Goal: Task Accomplishment & Management: Use online tool/utility

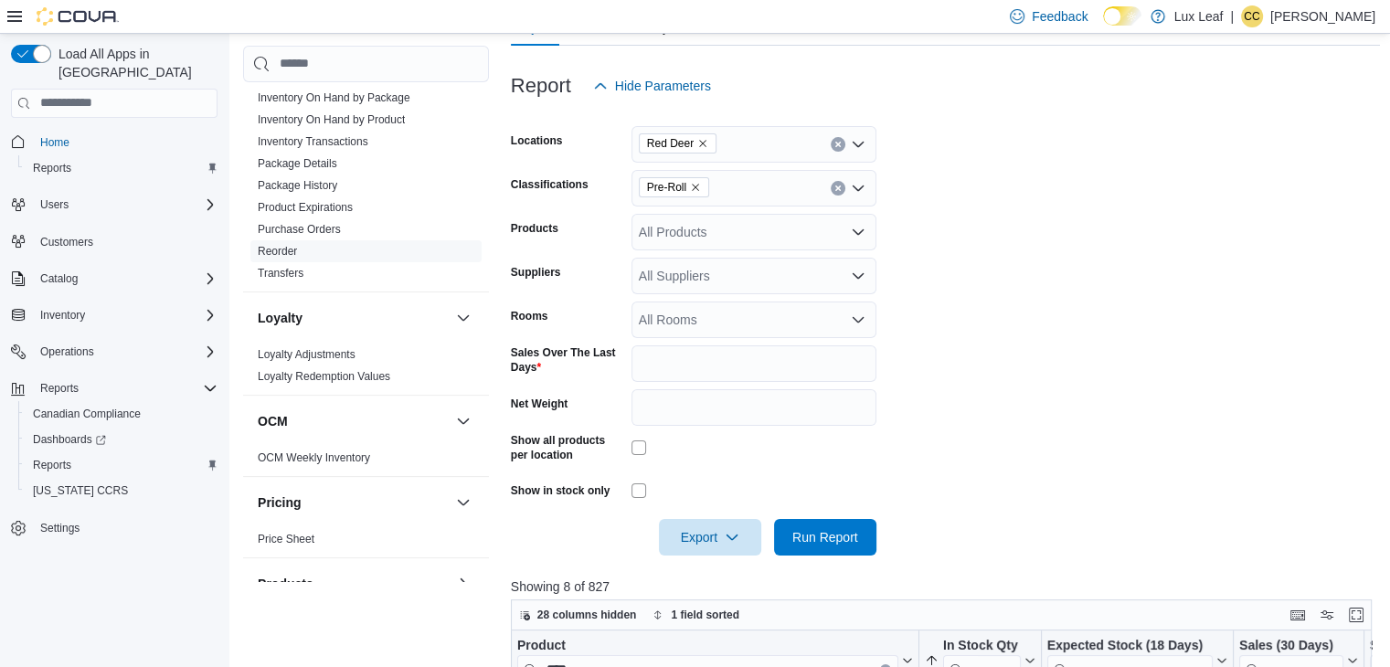
scroll to position [252, 0]
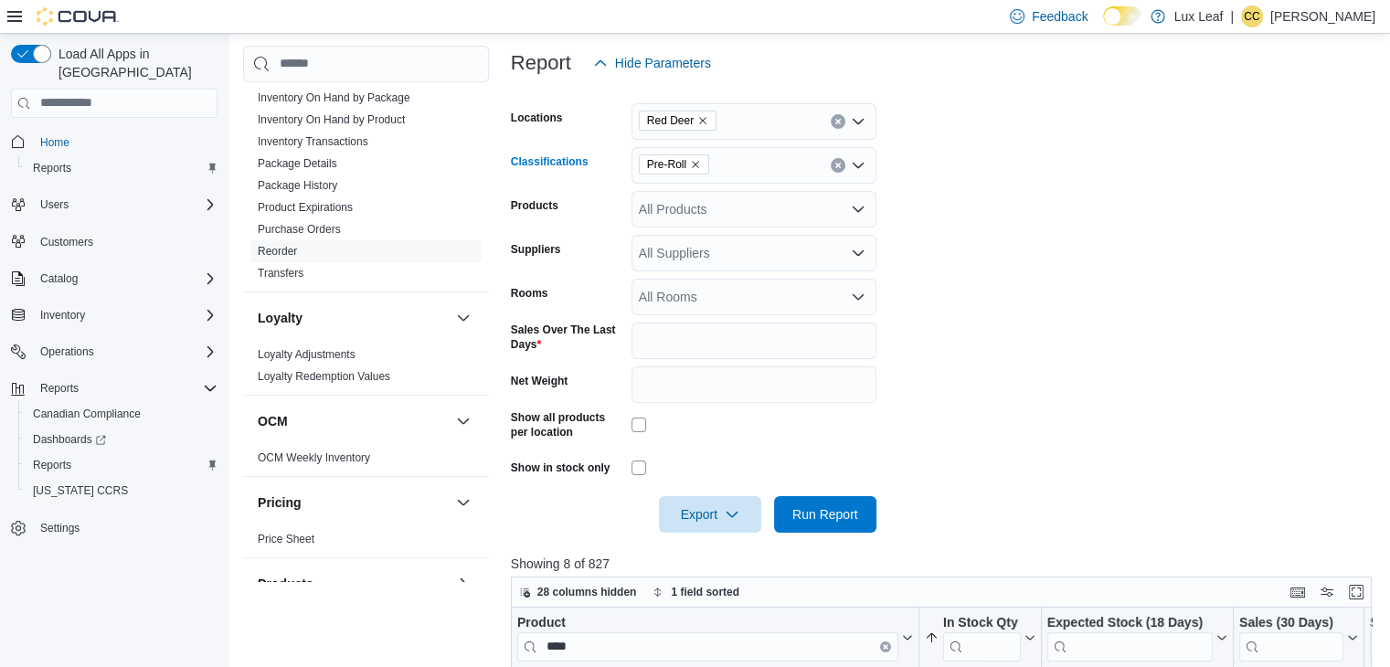
click at [841, 162] on icon "Clear input" at bounding box center [838, 165] width 7 height 7
type input "*******"
click at [716, 194] on span "Infused Pre-Rolls" at bounding box center [720, 195] width 98 height 18
click at [982, 211] on form "Locations Red Deer Classifications Infused Pre-Rolls Products All Products Supp…" at bounding box center [946, 307] width 870 height 452
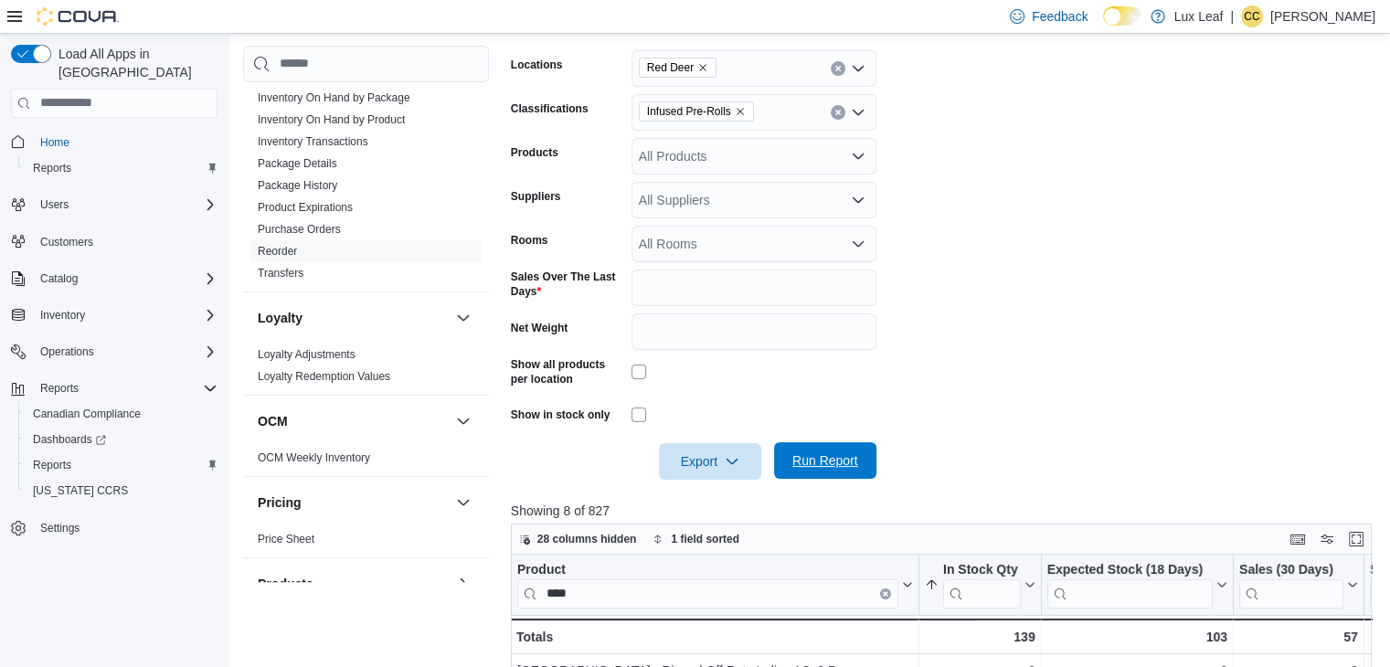
click at [826, 467] on span "Run Report" at bounding box center [826, 461] width 66 height 18
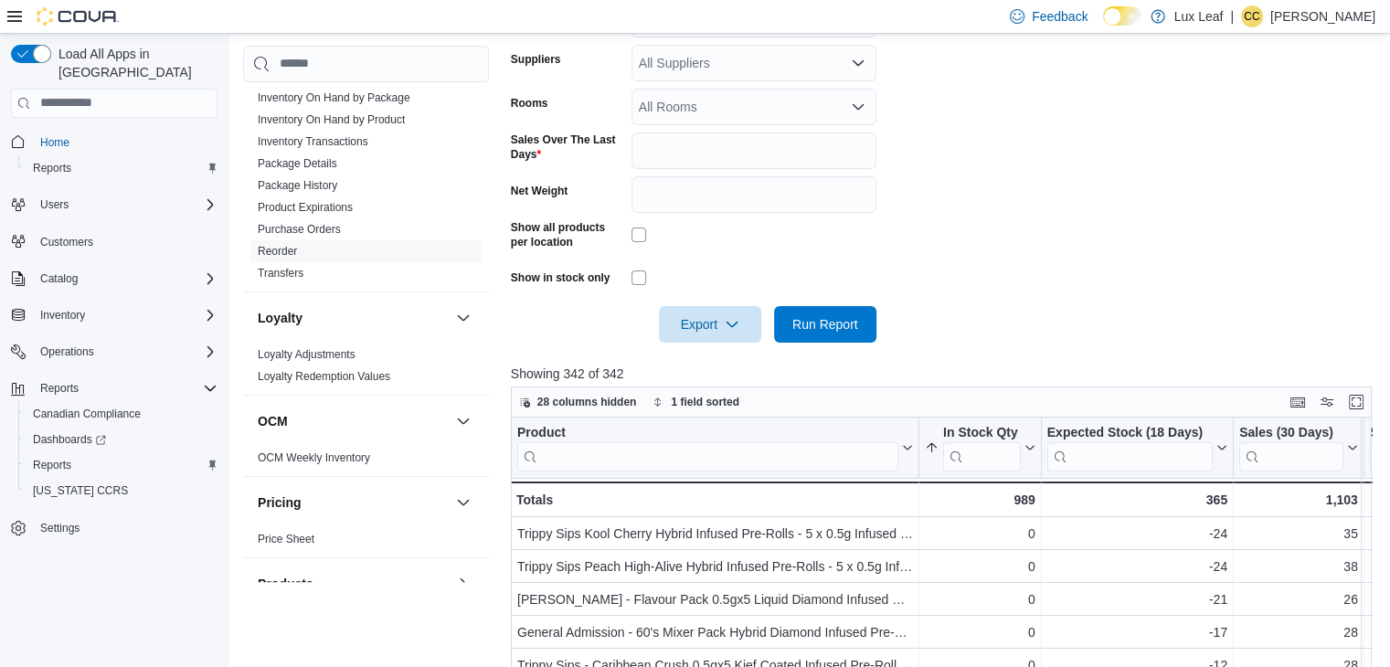
scroll to position [709, 0]
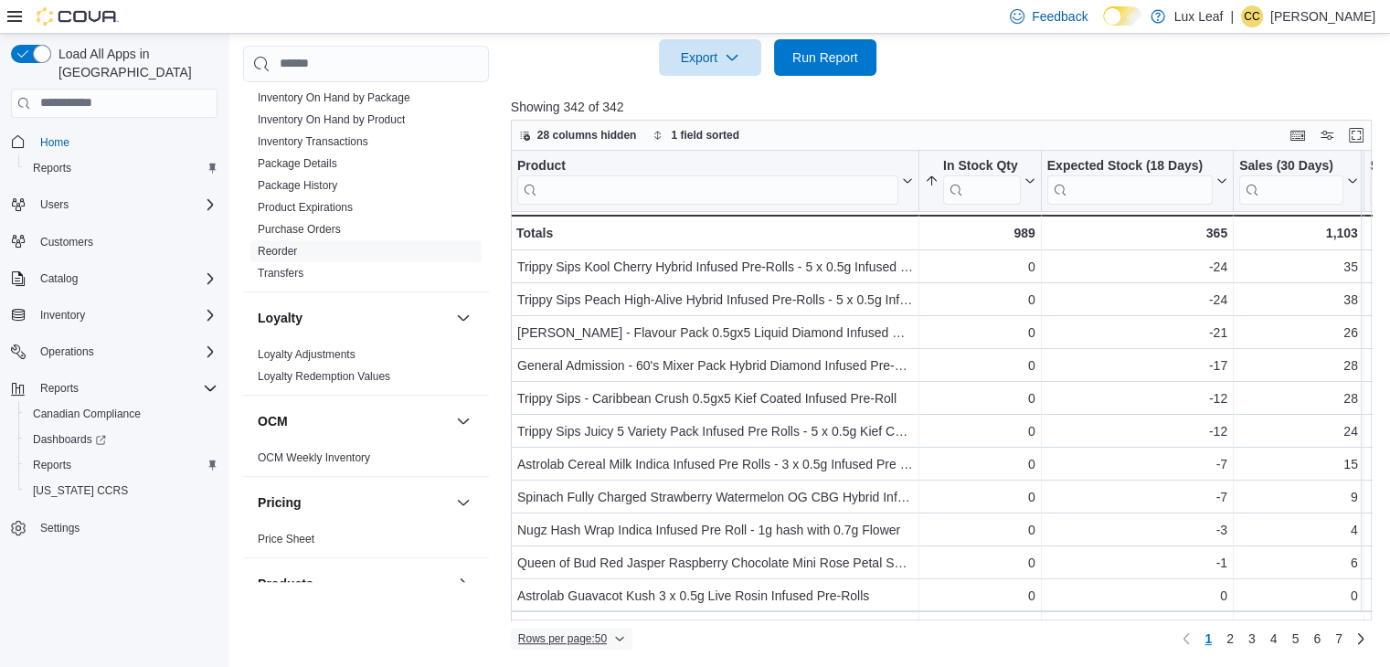
click at [597, 642] on span "Rows per page : 50" at bounding box center [562, 639] width 89 height 15
click at [581, 604] on span "100 rows" at bounding box center [595, 600] width 59 height 15
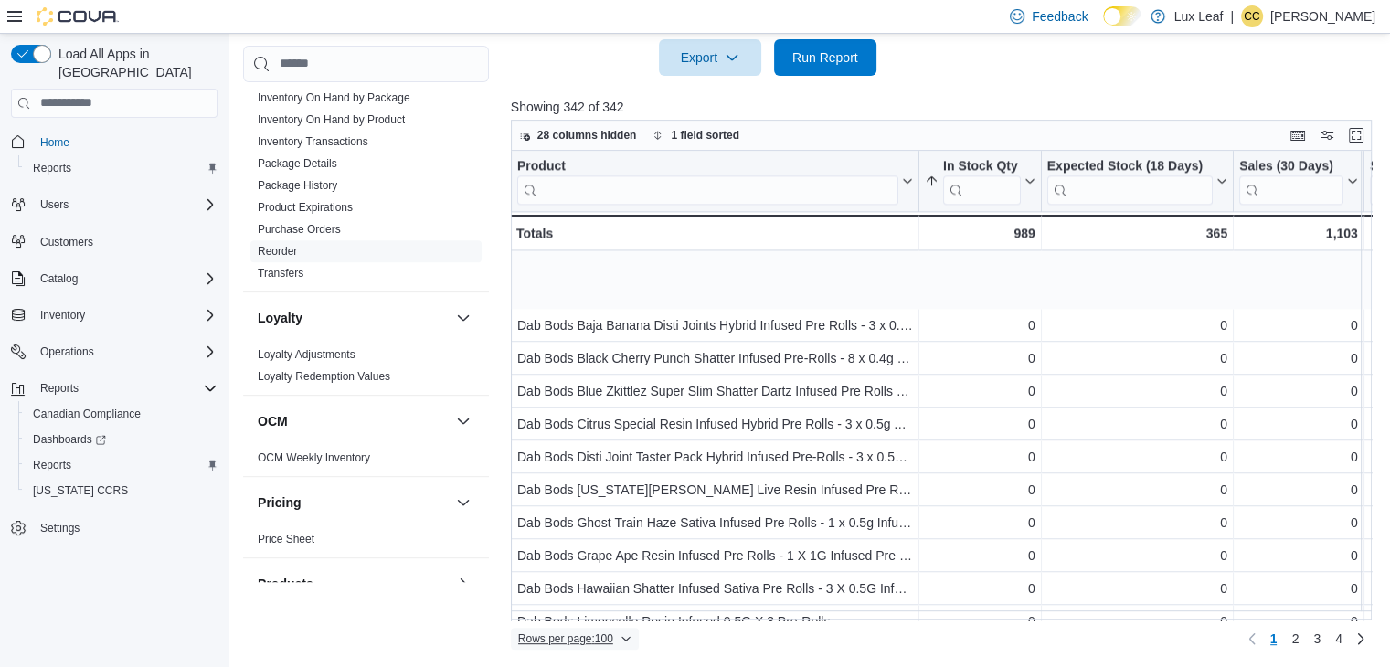
scroll to position [2834, 0]
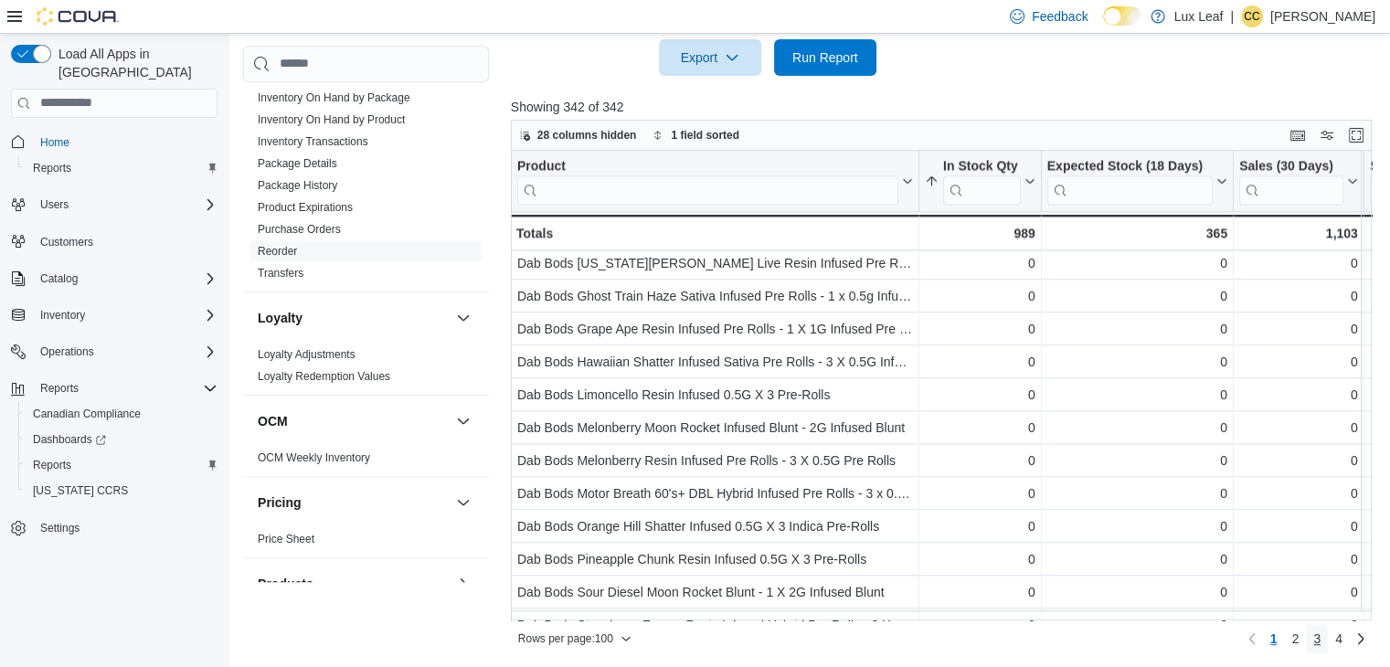
click at [1321, 636] on span "3" at bounding box center [1317, 639] width 7 height 18
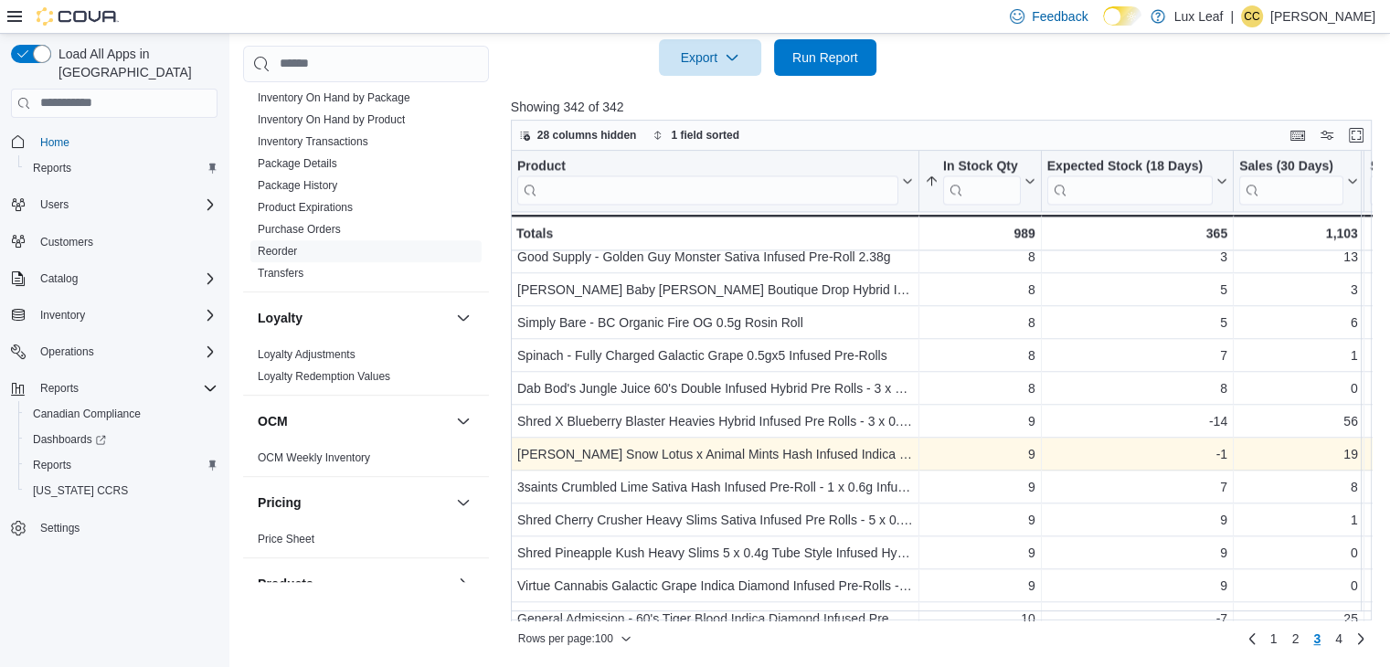
scroll to position [2930, 0]
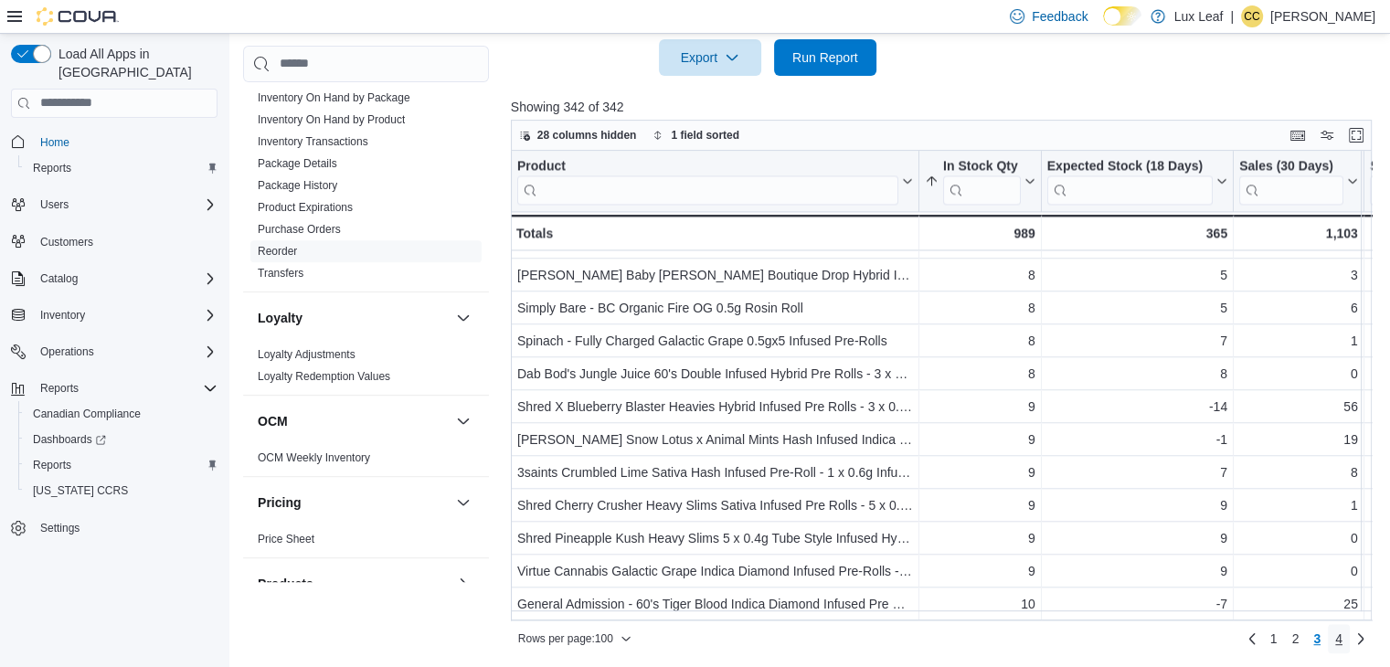
click at [1343, 637] on link "4" at bounding box center [1339, 638] width 22 height 29
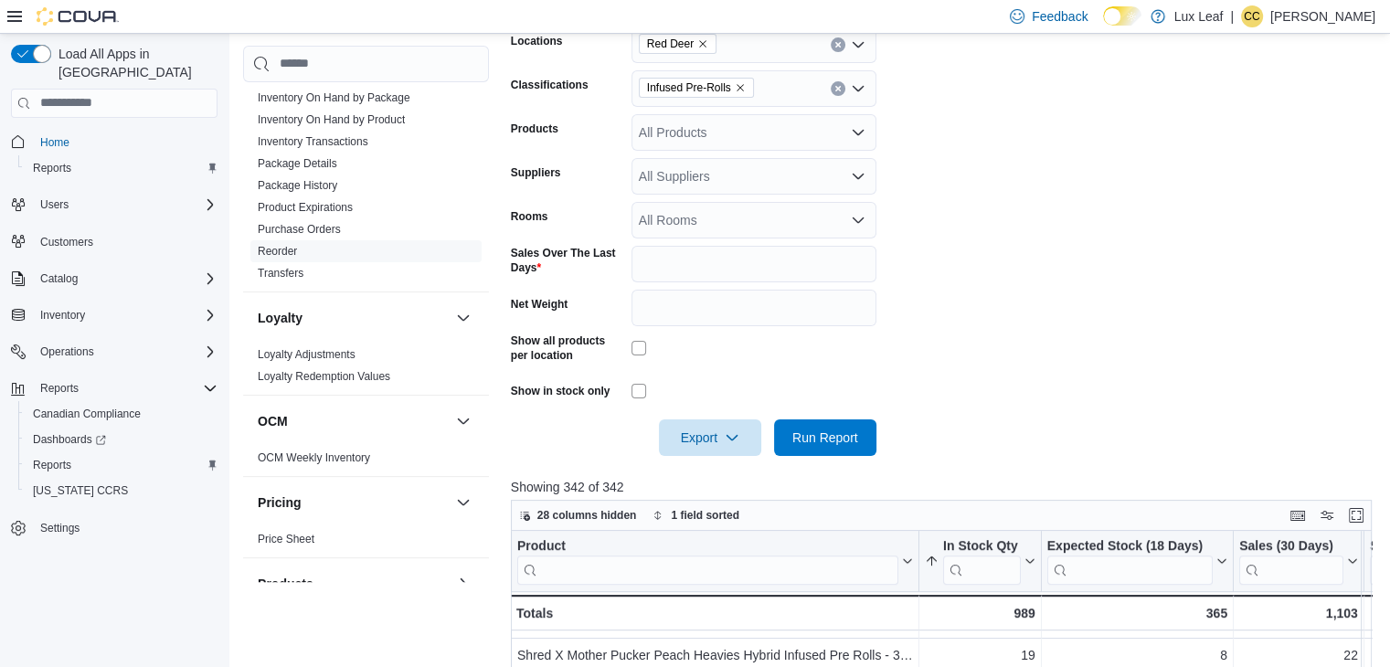
scroll to position [205, 0]
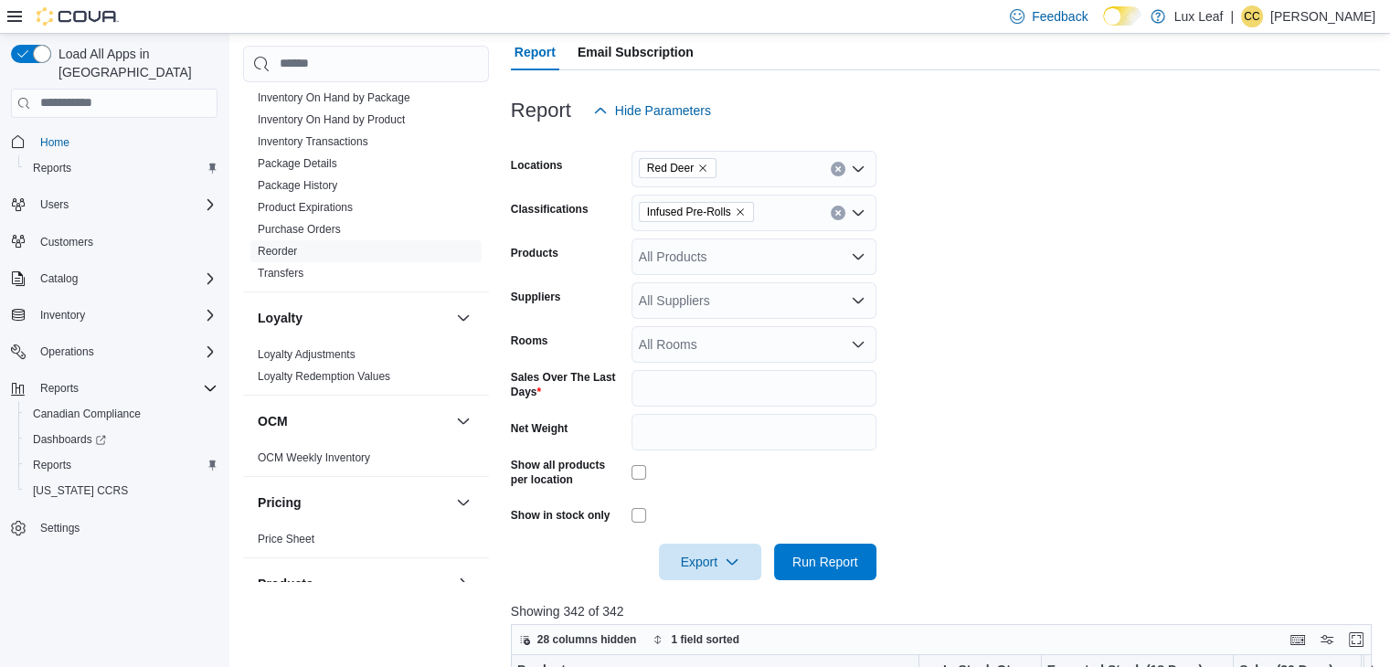
click at [836, 213] on icon "Clear input" at bounding box center [838, 212] width 7 height 7
type input "****"
click at [686, 250] on span "Vapes" at bounding box center [689, 243] width 36 height 18
click at [1102, 302] on form "Locations Red Deer Classifications Vapes Products All Products Suppliers All Su…" at bounding box center [946, 355] width 870 height 452
click at [825, 557] on span "Run Report" at bounding box center [826, 561] width 66 height 18
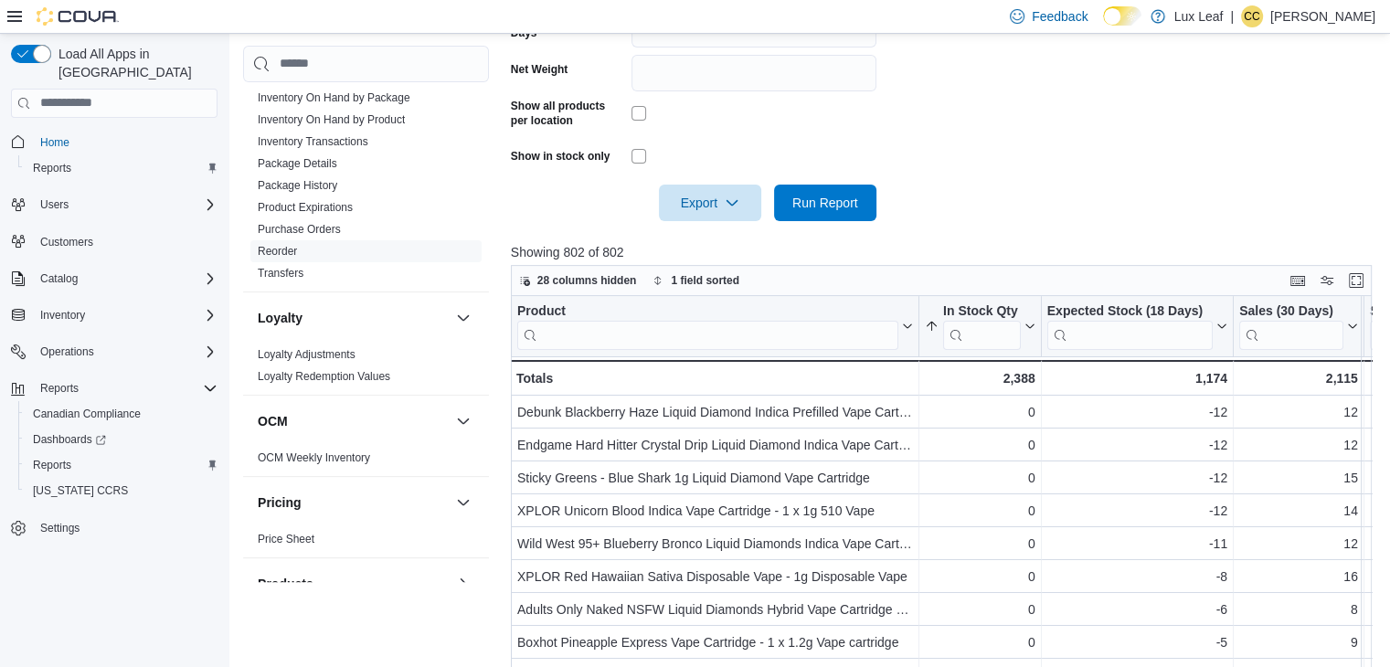
scroll to position [709, 0]
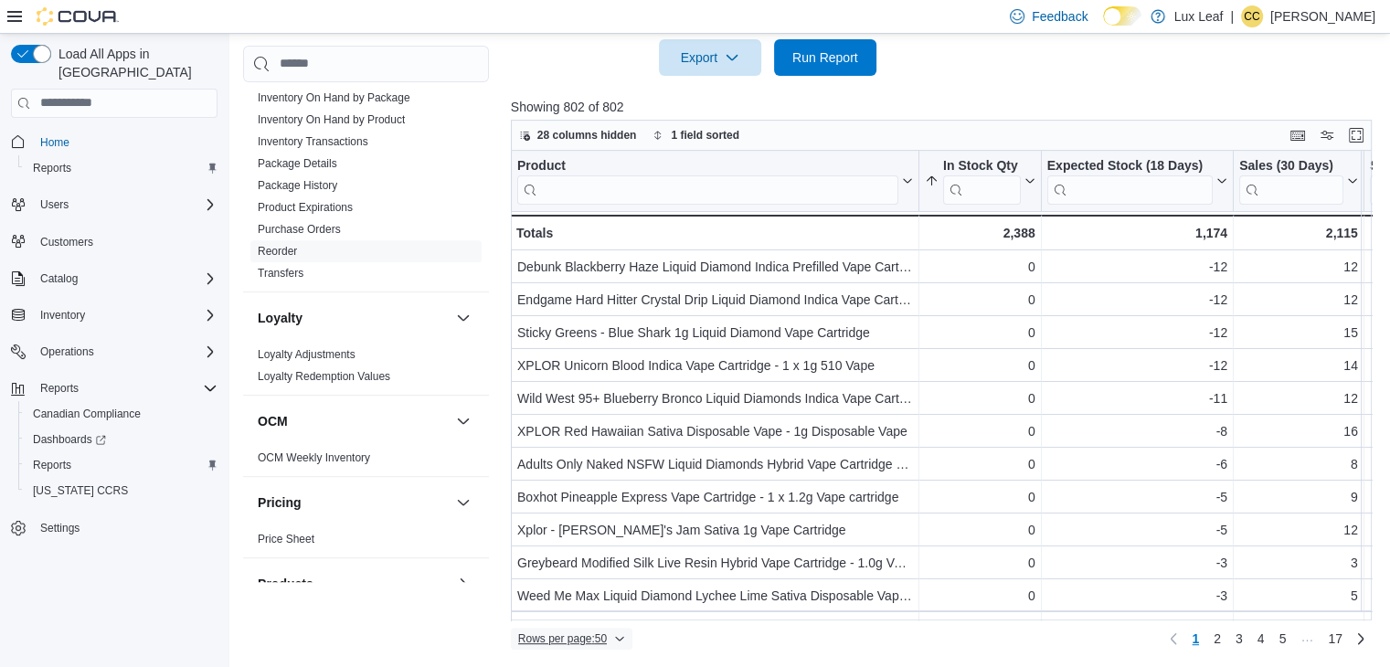
click at [603, 635] on span "Rows per page : 50" at bounding box center [562, 639] width 89 height 15
click at [595, 609] on button "100 rows" at bounding box center [584, 600] width 102 height 37
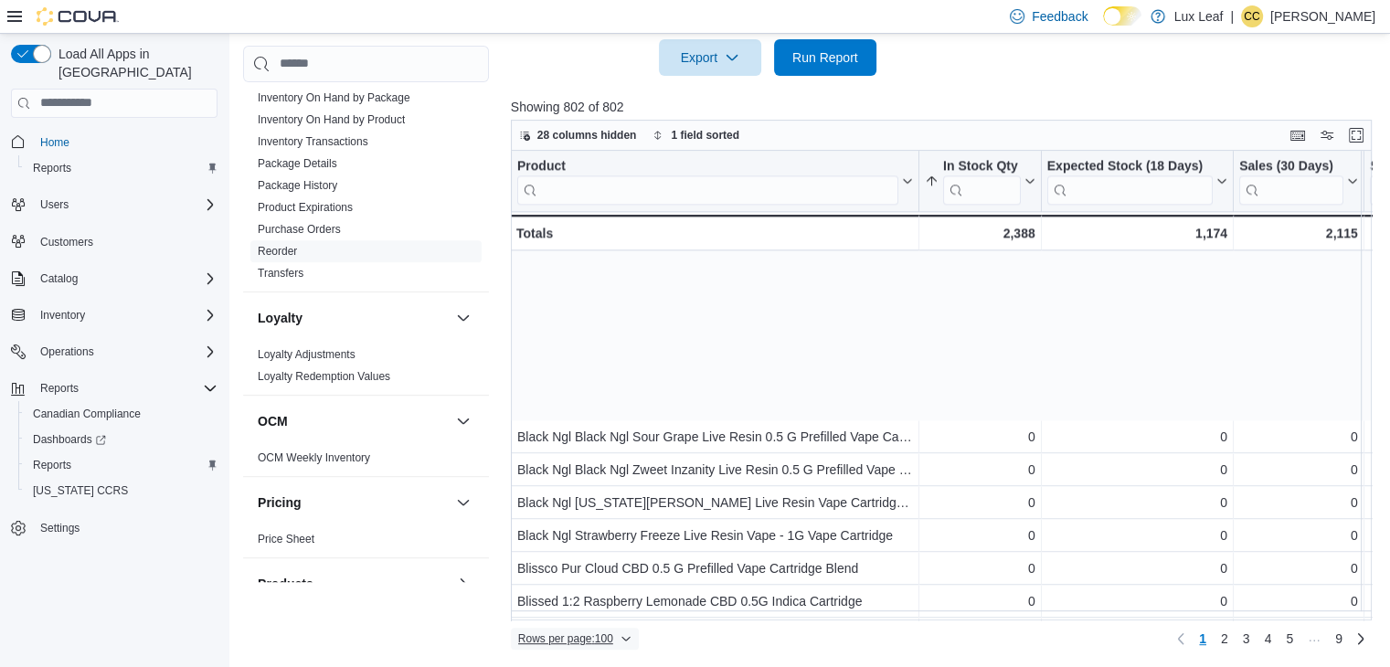
scroll to position [2794, 0]
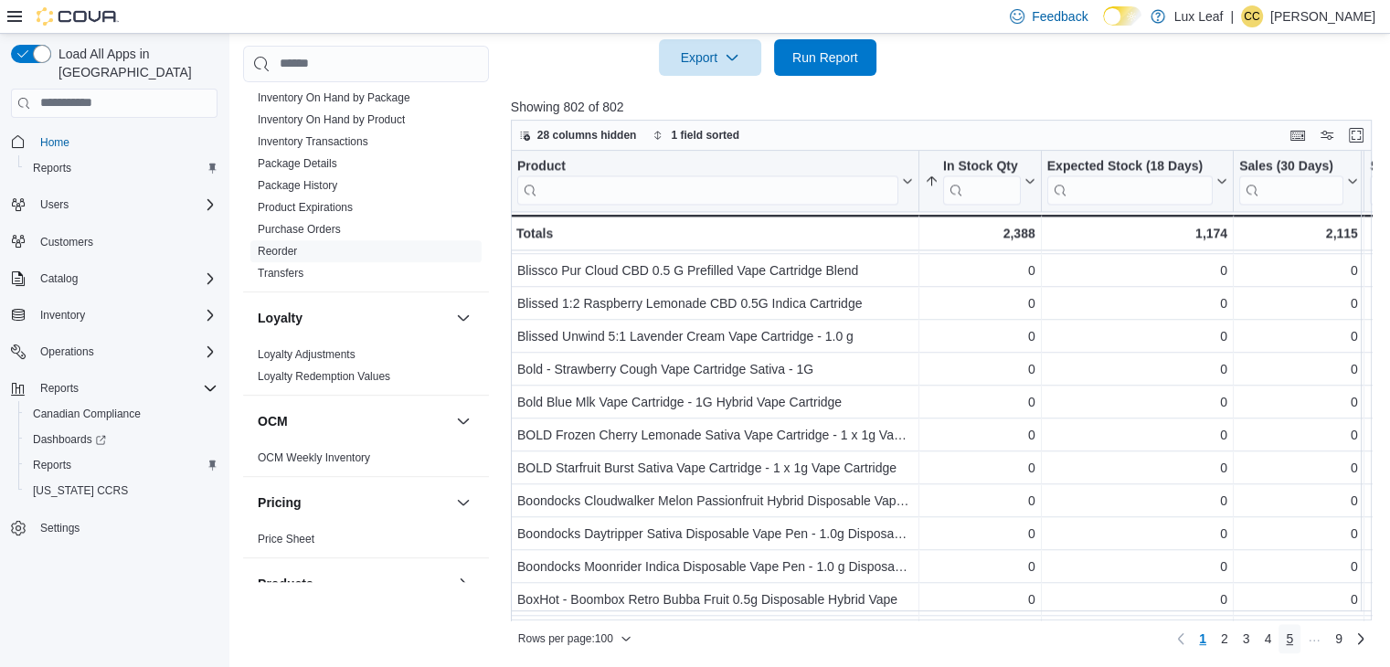
click at [1293, 638] on span "5" at bounding box center [1289, 639] width 7 height 18
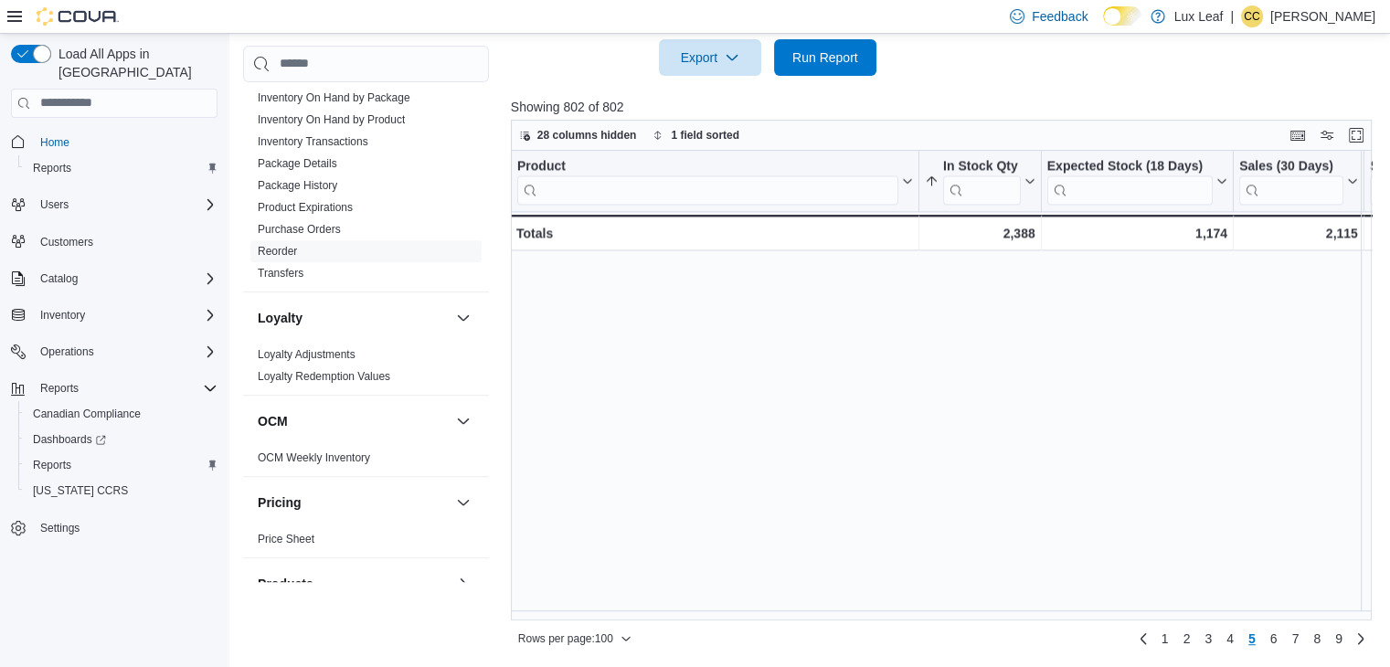
scroll to position [0, 0]
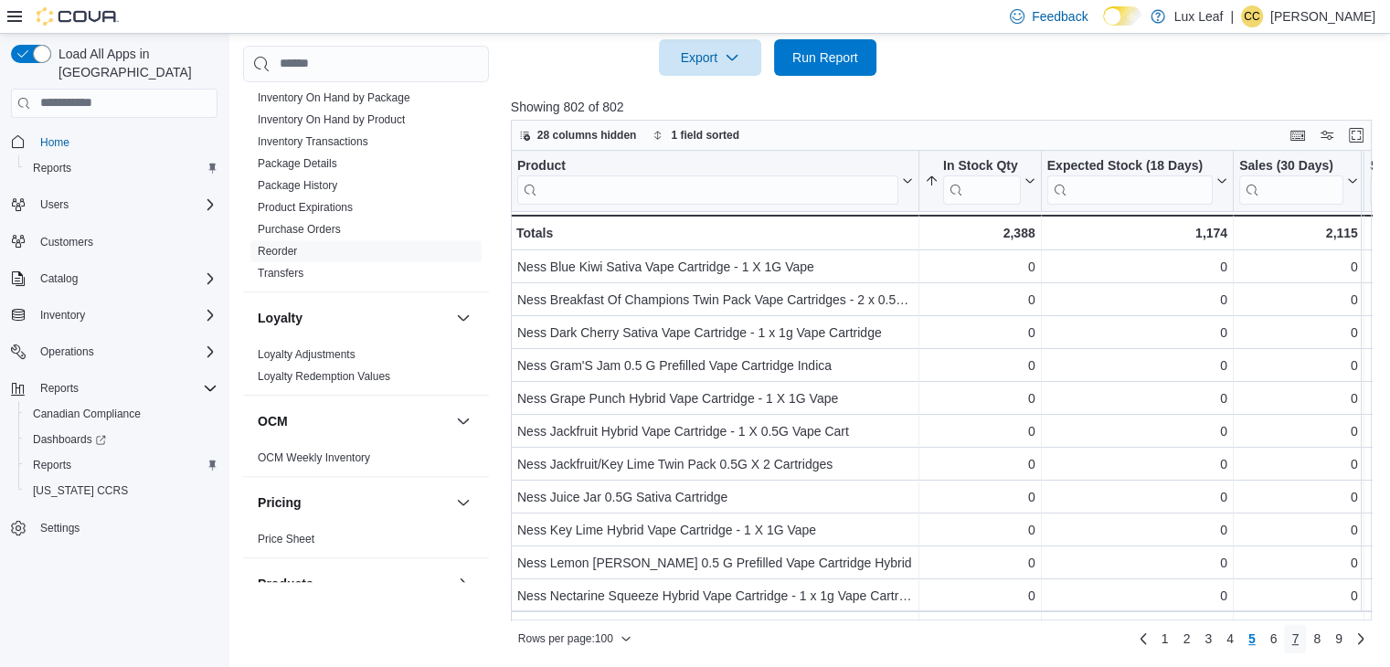
click at [1299, 638] on span "7" at bounding box center [1295, 639] width 7 height 18
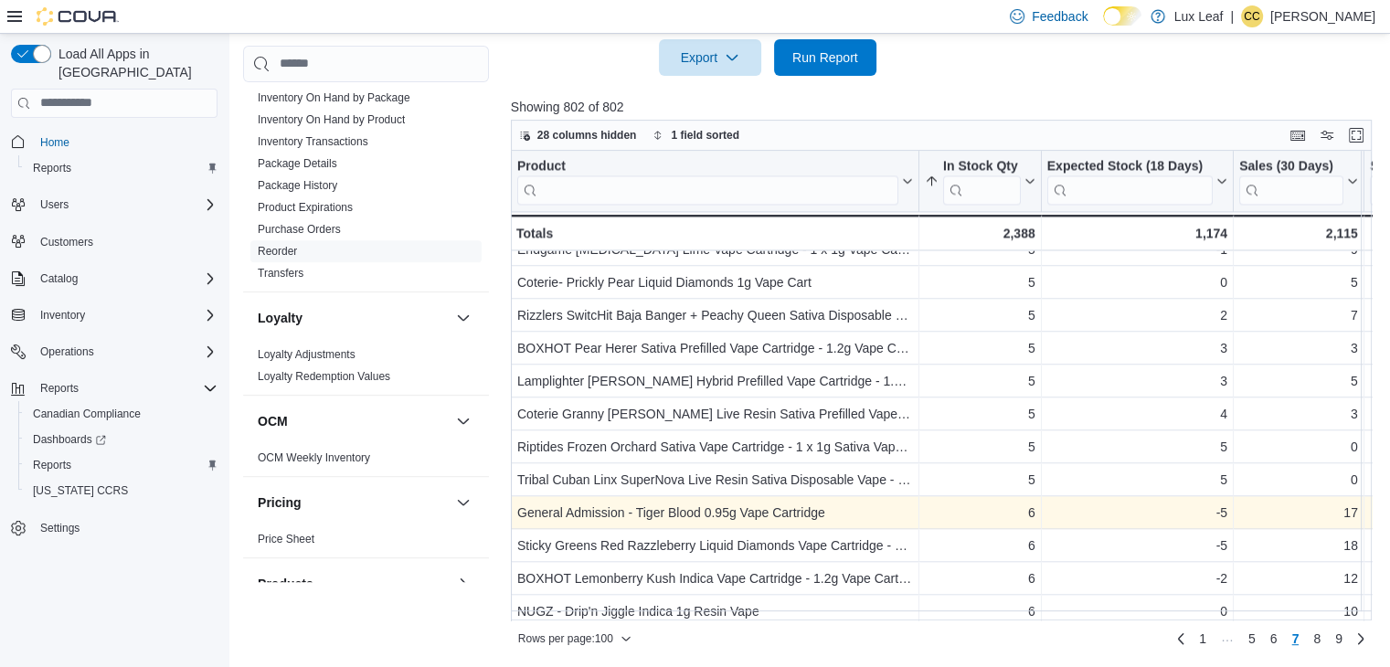
scroll to position [2930, 0]
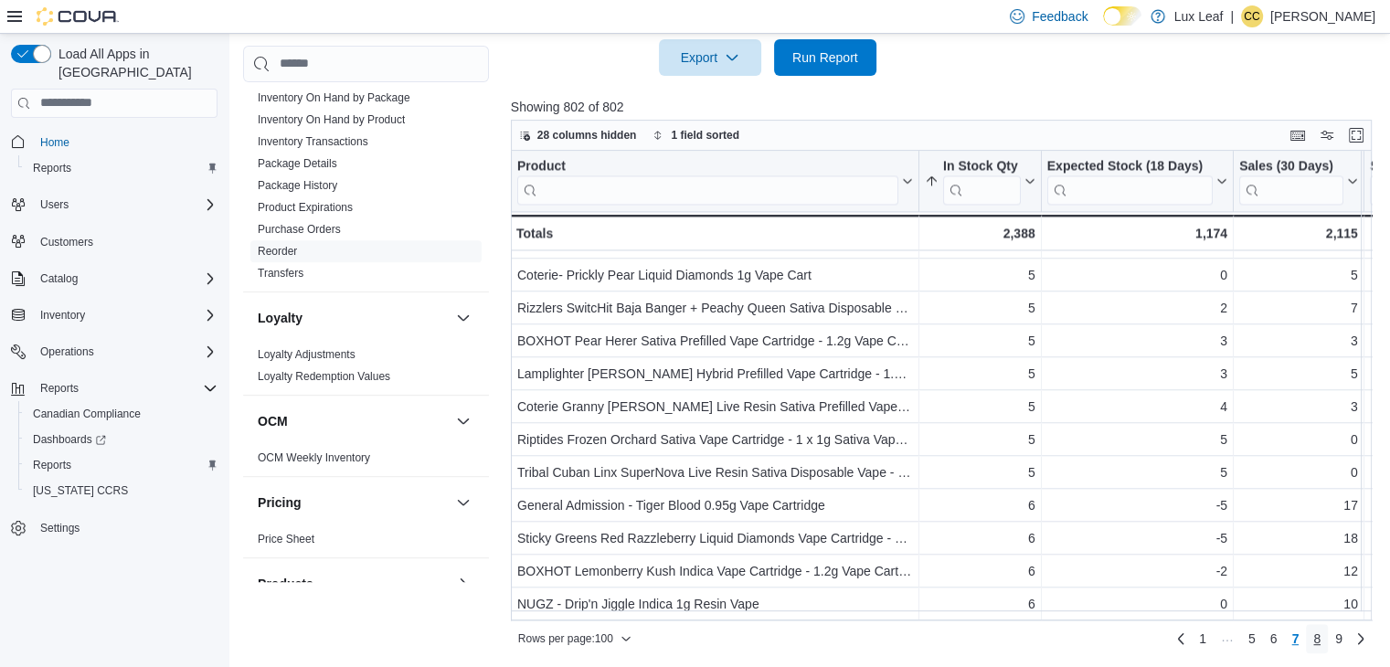
click at [1328, 638] on link "8" at bounding box center [1317, 638] width 22 height 29
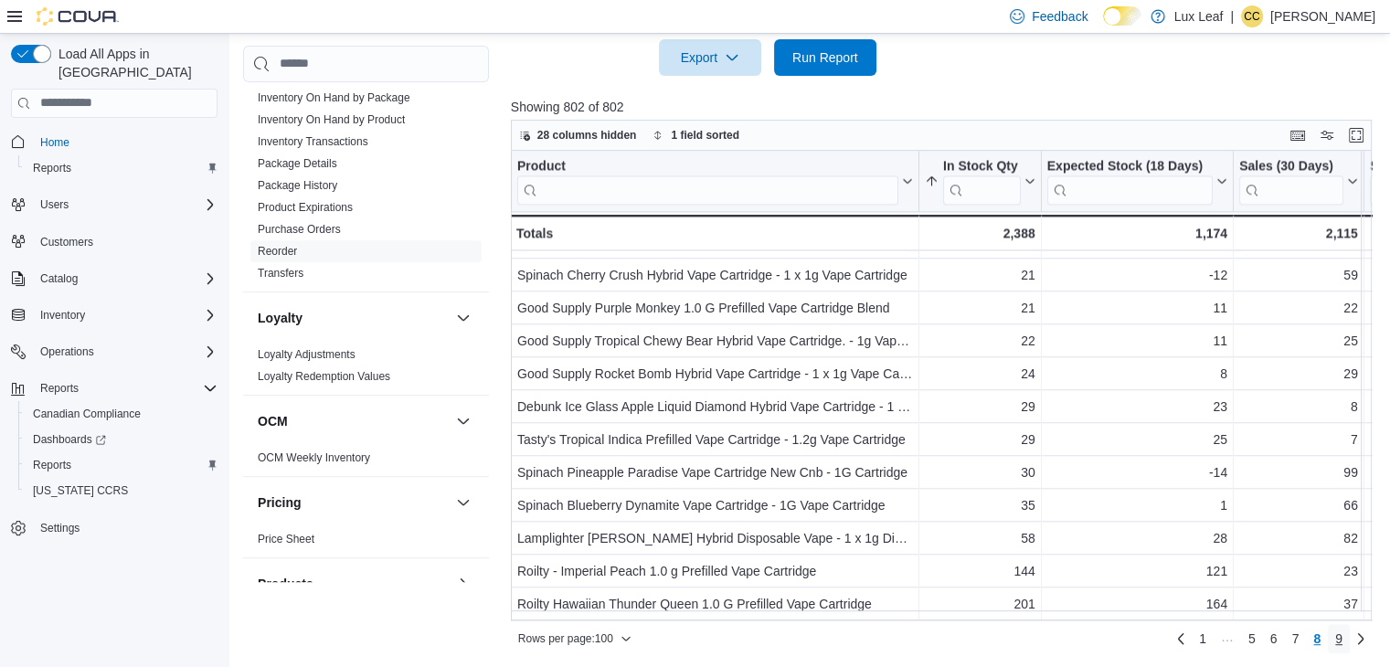
click at [1350, 637] on link "9" at bounding box center [1339, 638] width 22 height 29
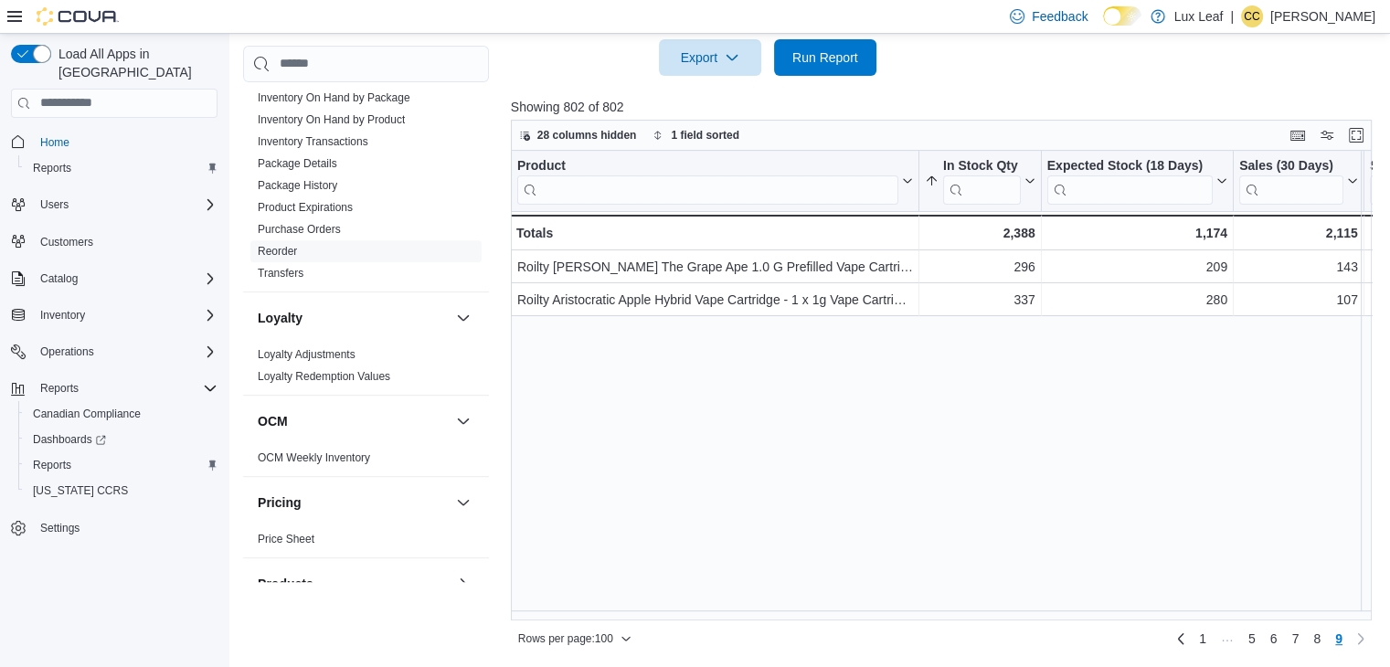
scroll to position [0, 0]
click at [702, 190] on input "search" at bounding box center [707, 189] width 381 height 29
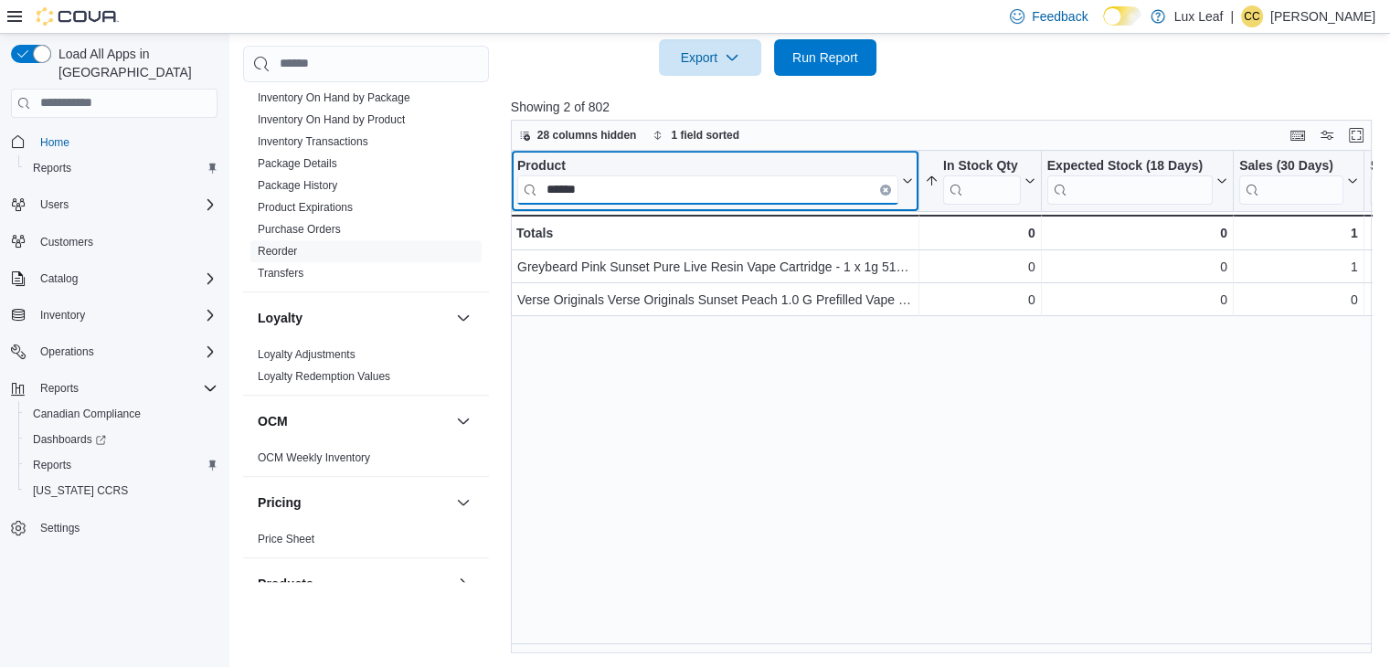
type input "******"
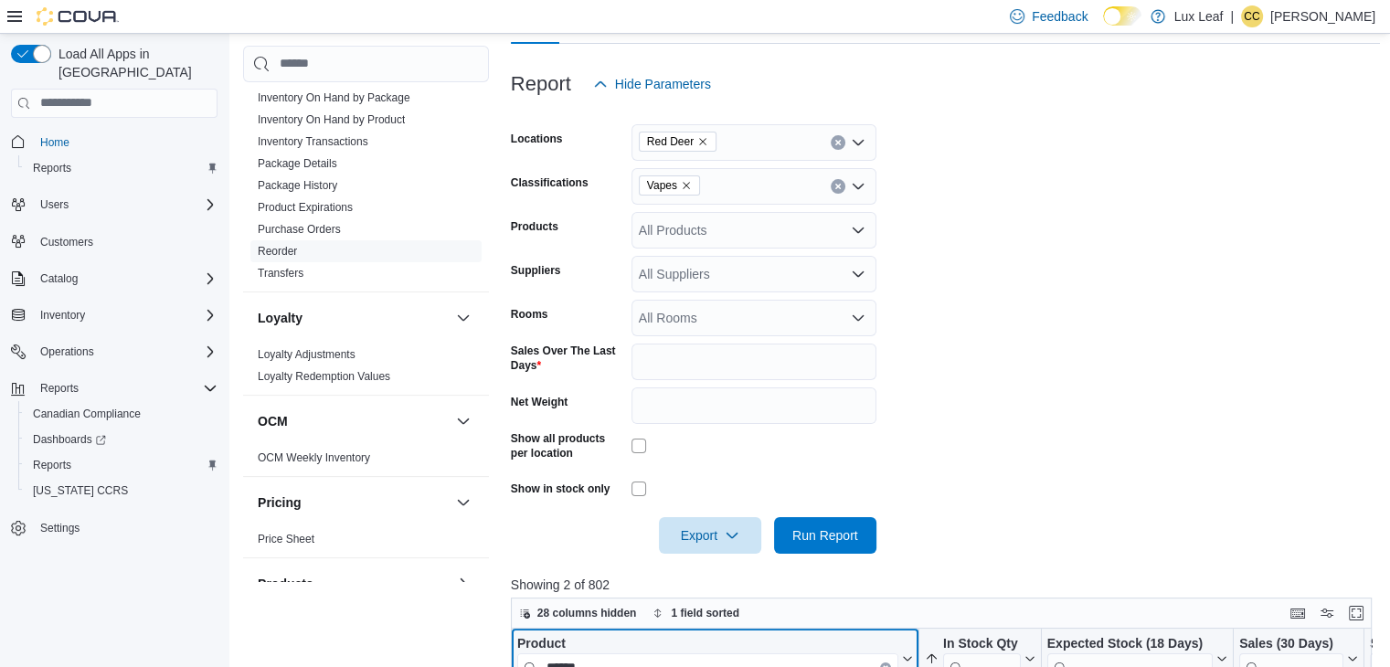
scroll to position [212, 0]
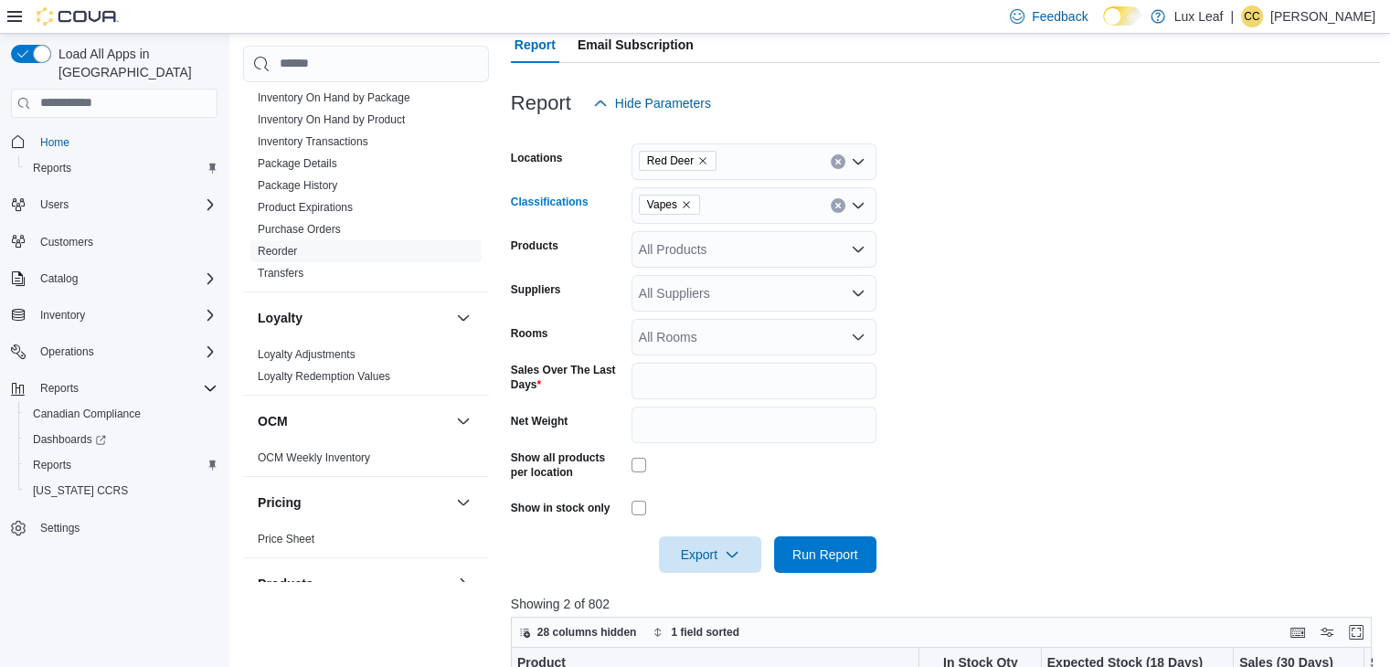
click at [836, 202] on icon "Clear input" at bounding box center [838, 205] width 7 height 7
type input "*******"
click at [714, 231] on div "Edibles" at bounding box center [754, 236] width 223 height 18
click at [1011, 323] on form "Locations Red Deer Classifications Edibles Products All Products Suppliers All …" at bounding box center [946, 348] width 870 height 452
click at [823, 564] on span "Run Report" at bounding box center [825, 554] width 80 height 37
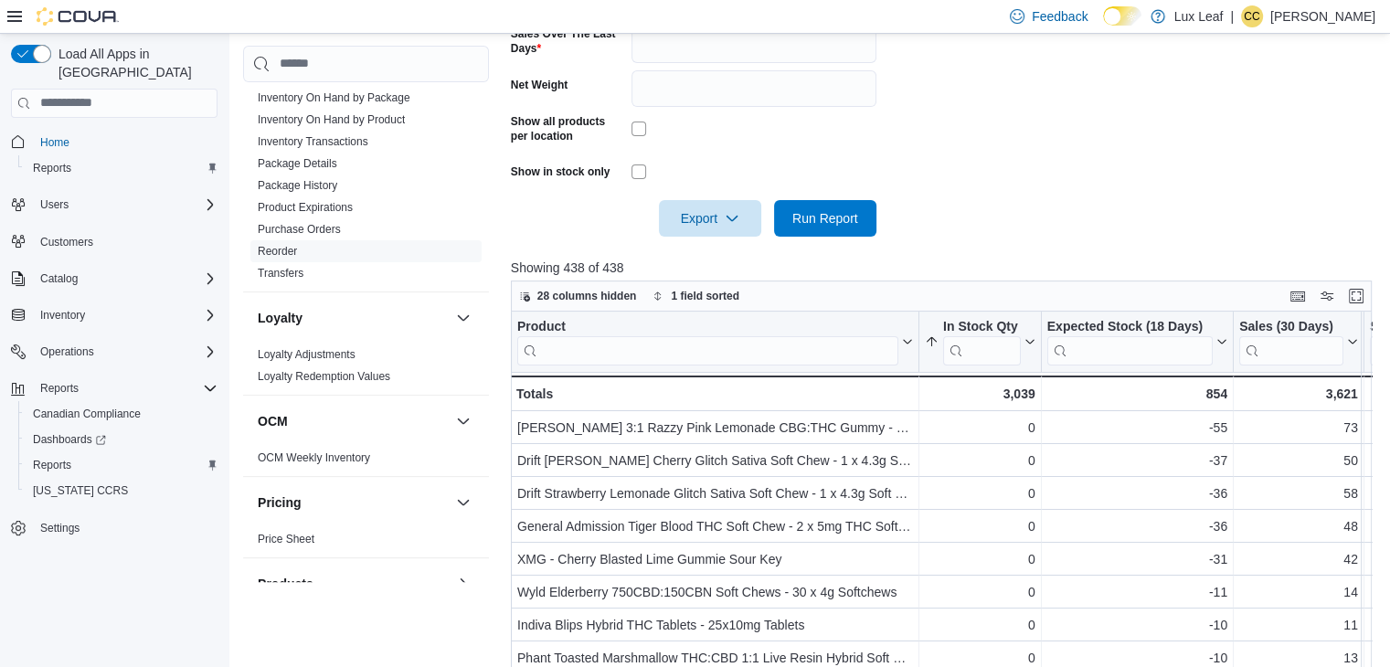
scroll to position [709, 0]
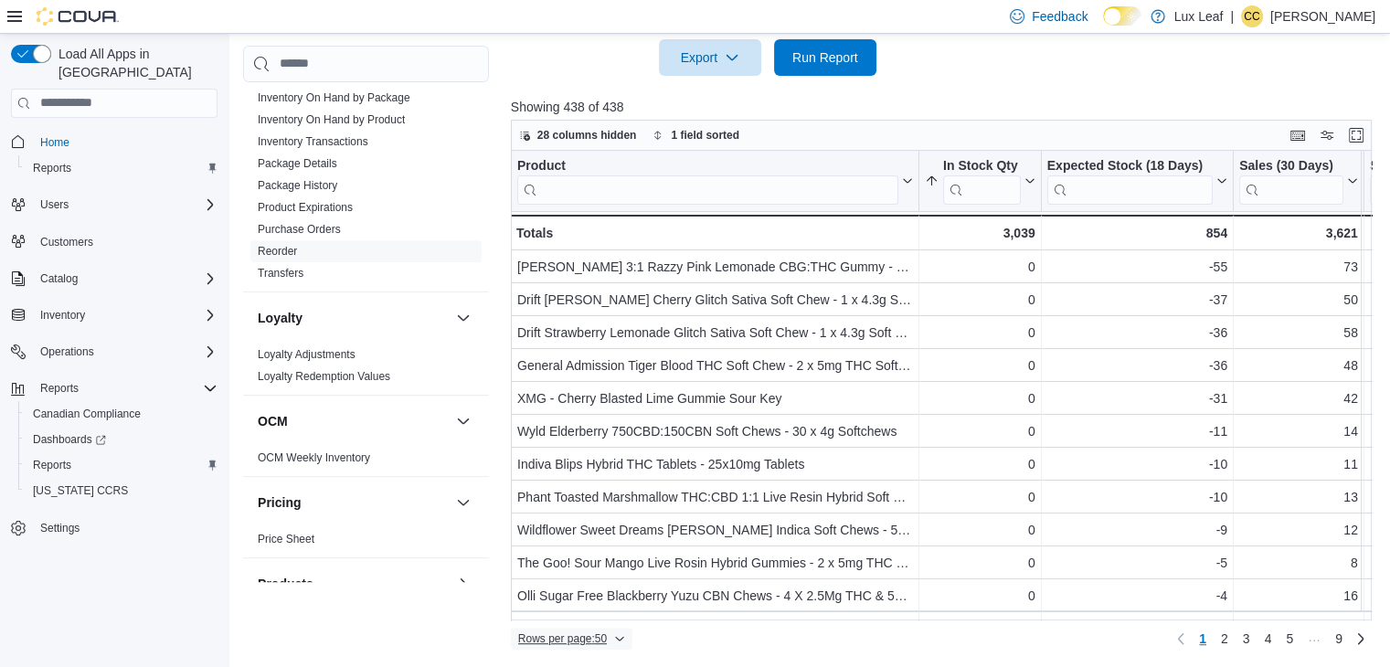
click at [556, 632] on span "Rows per page : 50" at bounding box center [562, 639] width 89 height 15
click at [603, 598] on span "100 rows" at bounding box center [595, 600] width 59 height 15
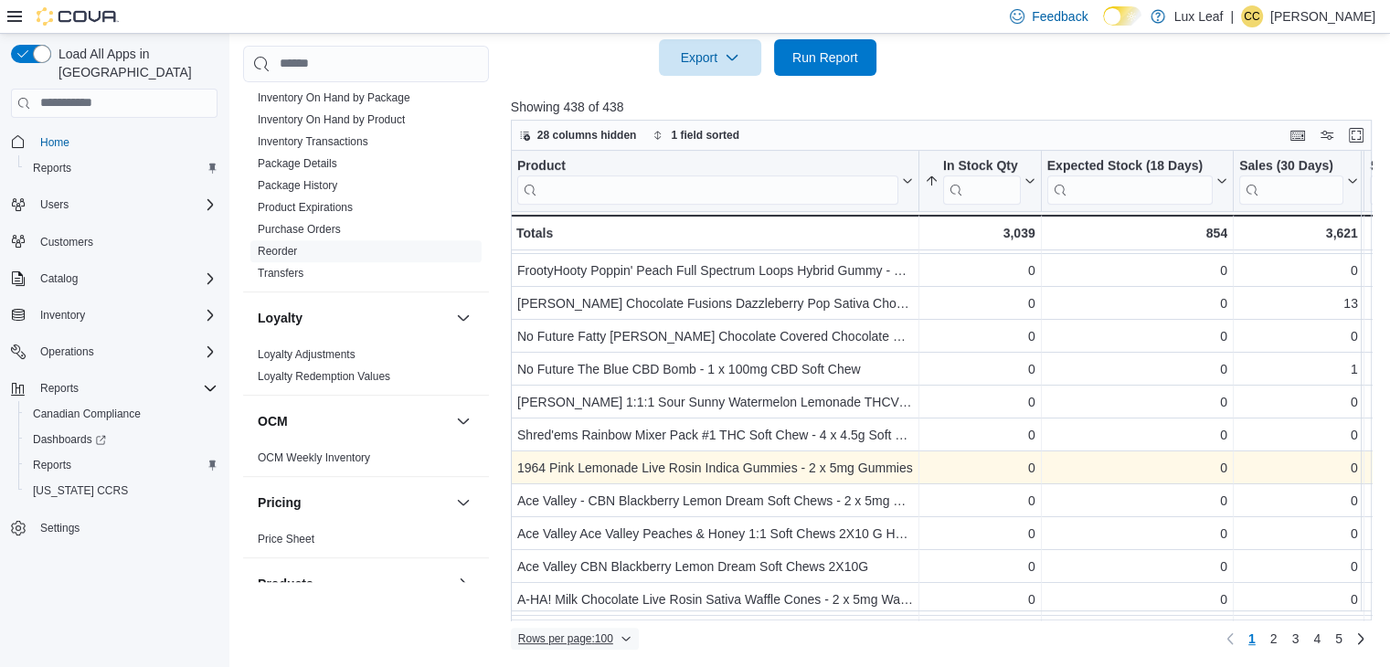
scroll to position [525, 0]
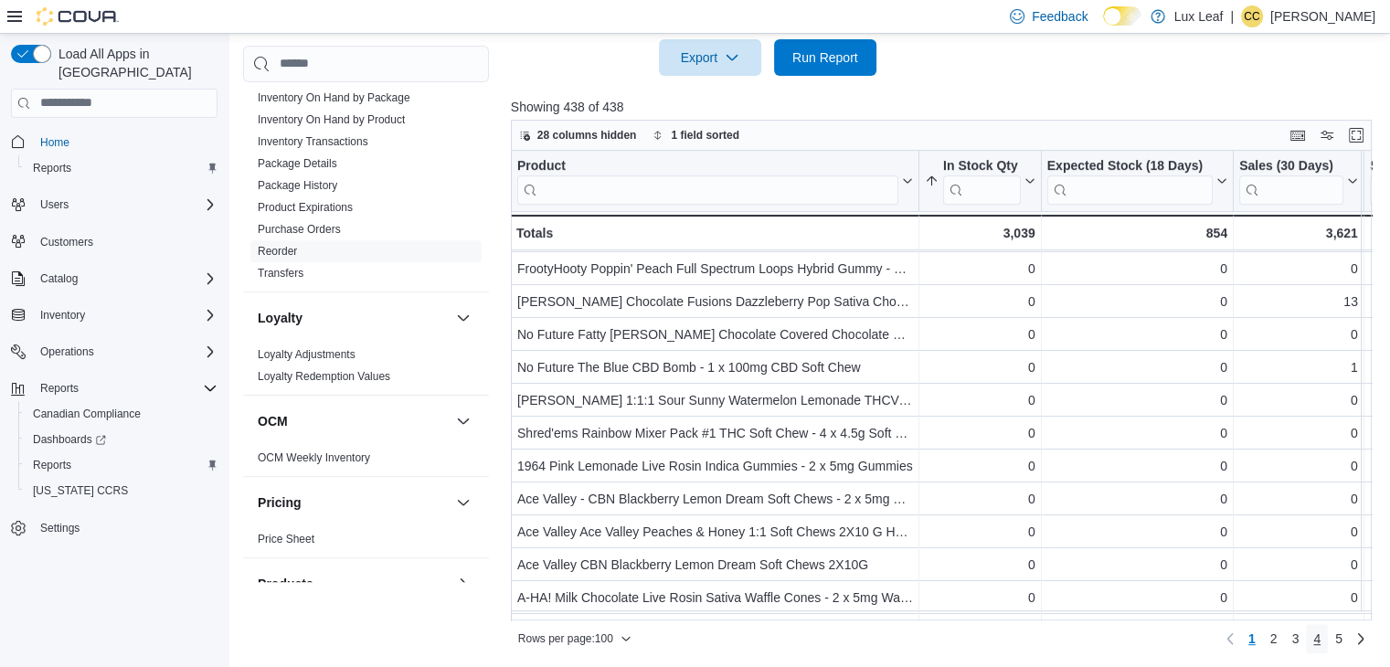
click at [1321, 633] on span "4" at bounding box center [1317, 639] width 7 height 18
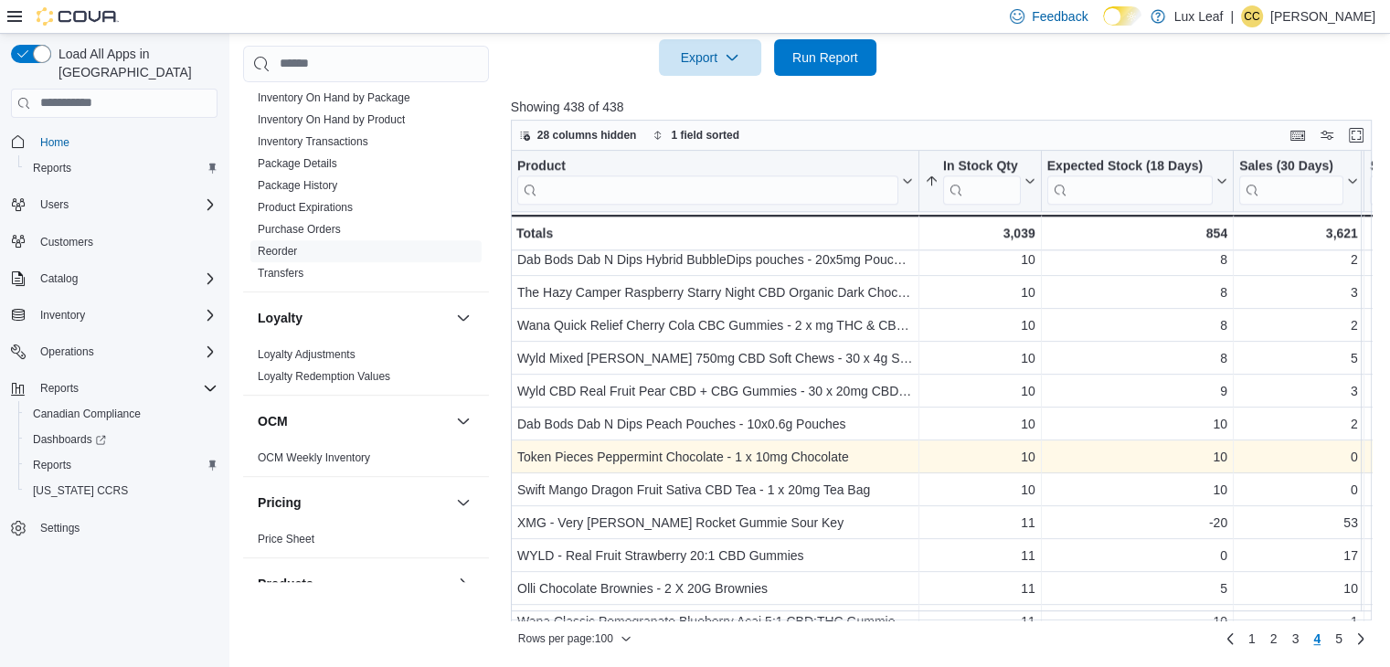
scroll to position [2039, 0]
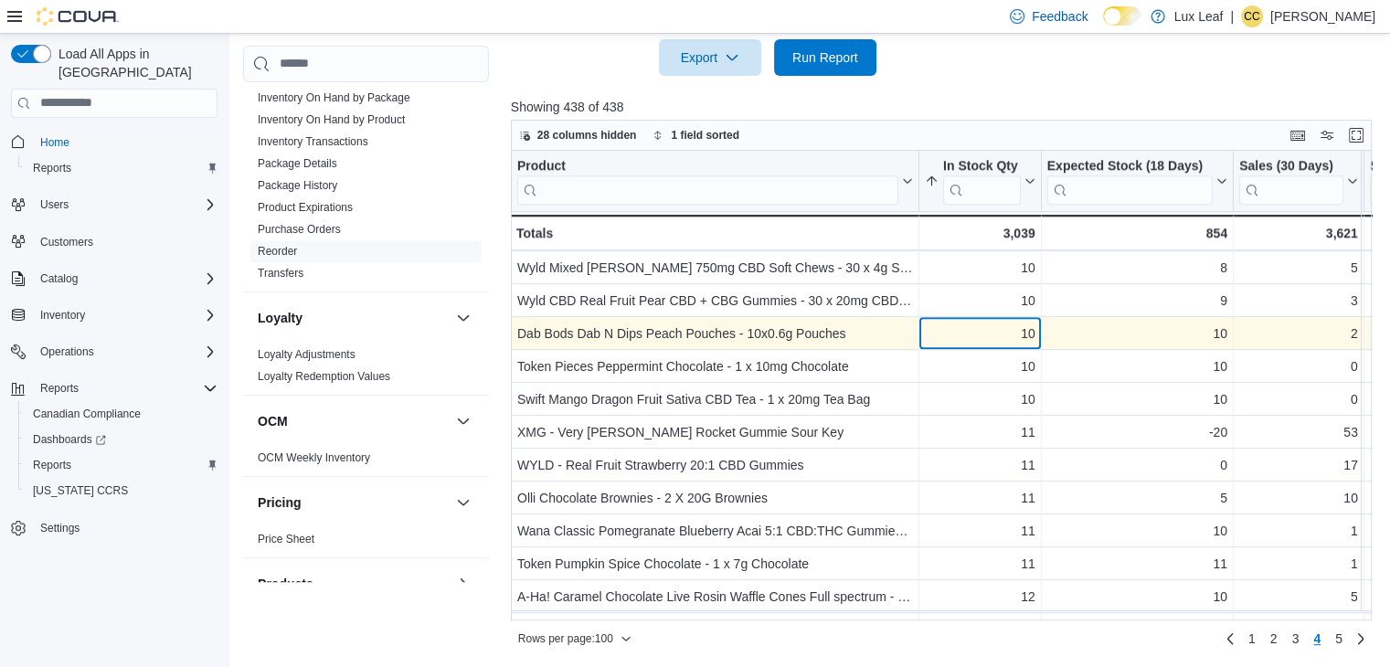
click at [951, 334] on div "10" at bounding box center [980, 334] width 111 height 22
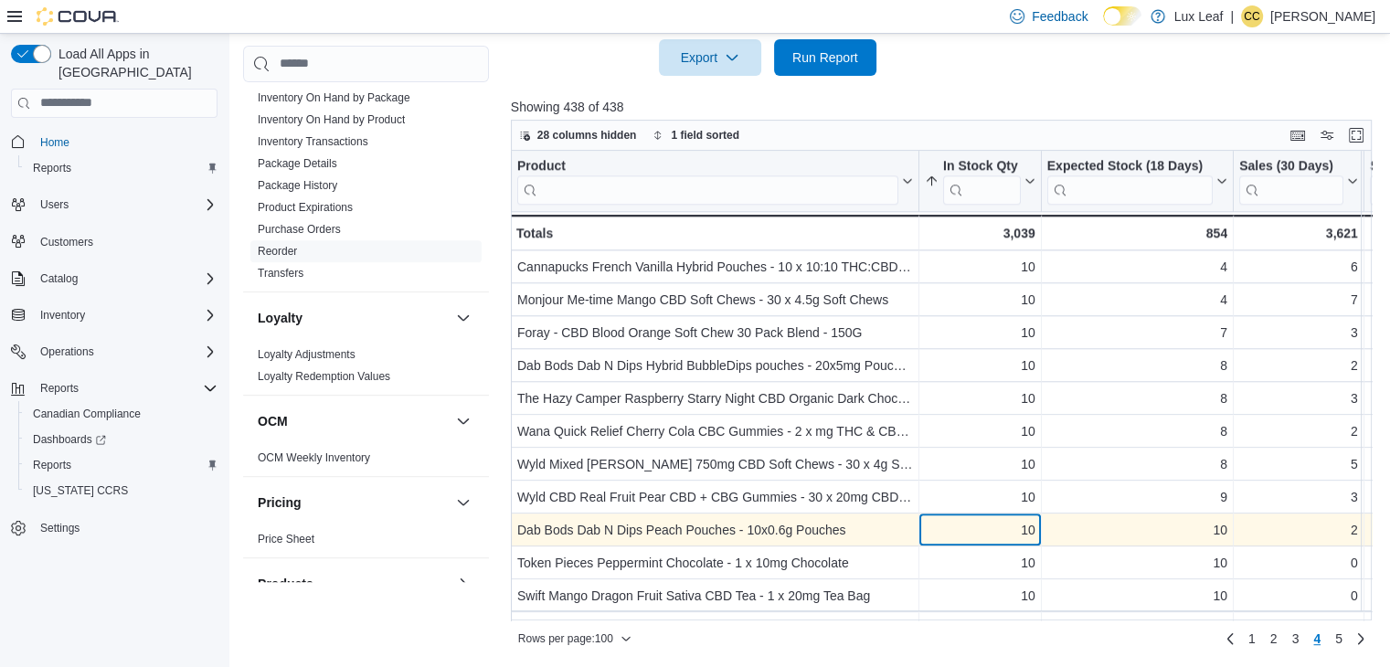
scroll to position [1838, 0]
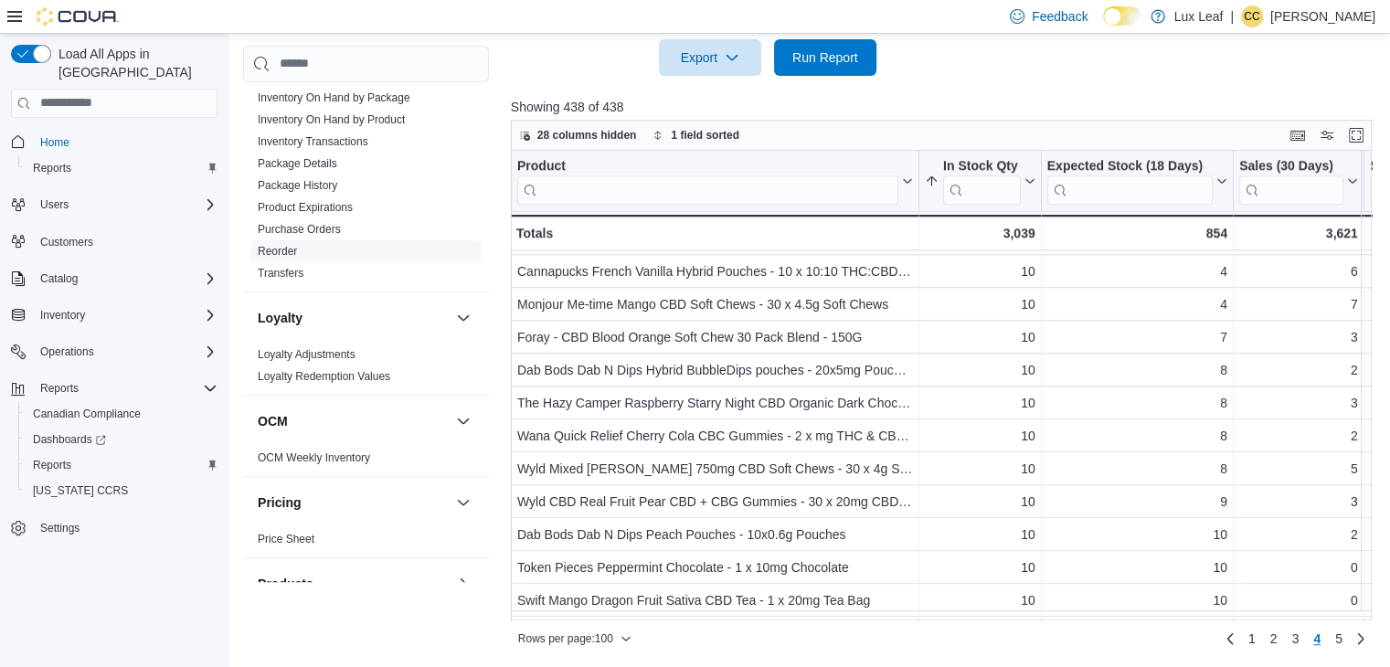
click at [985, 90] on div at bounding box center [946, 87] width 870 height 22
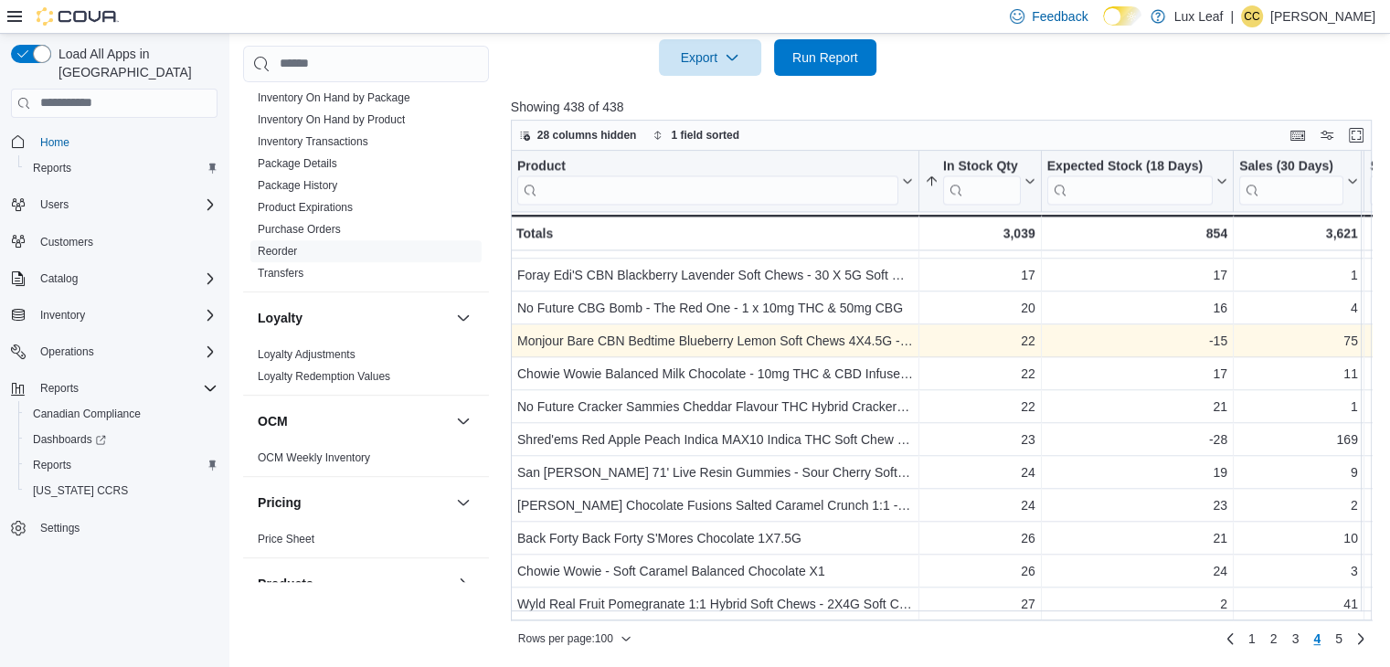
scroll to position [2930, 0]
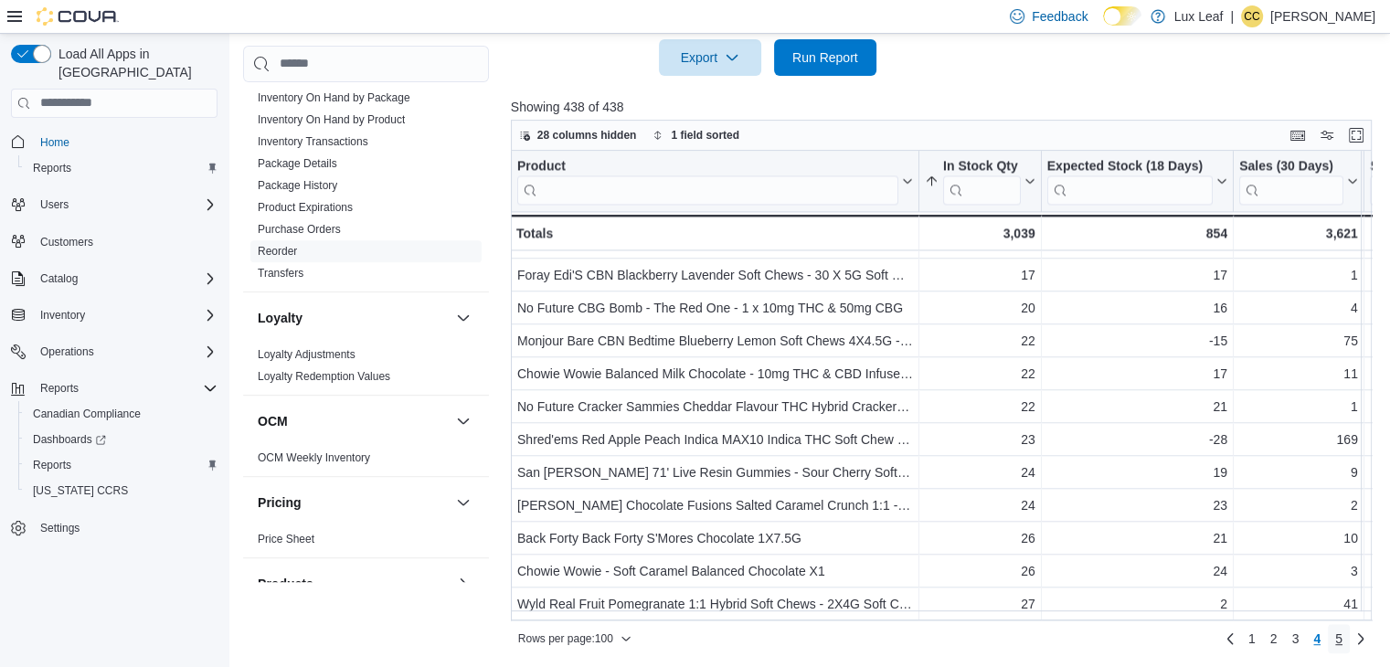
click at [1343, 635] on span "5" at bounding box center [1339, 639] width 7 height 18
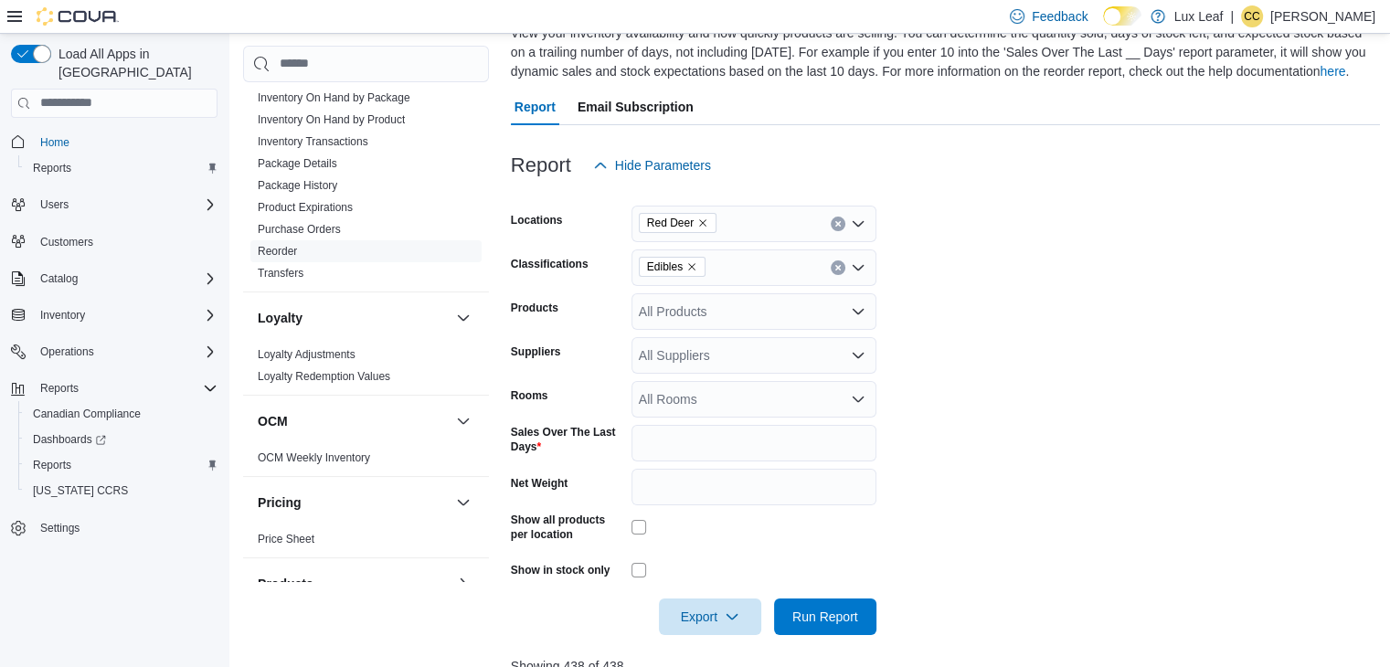
scroll to position [149, 0]
click at [692, 266] on icon "Remove Edibles from selection in this group" at bounding box center [692, 267] width 11 height 11
type input "***"
click at [701, 300] on span "Beverages" at bounding box center [701, 299] width 61 height 18
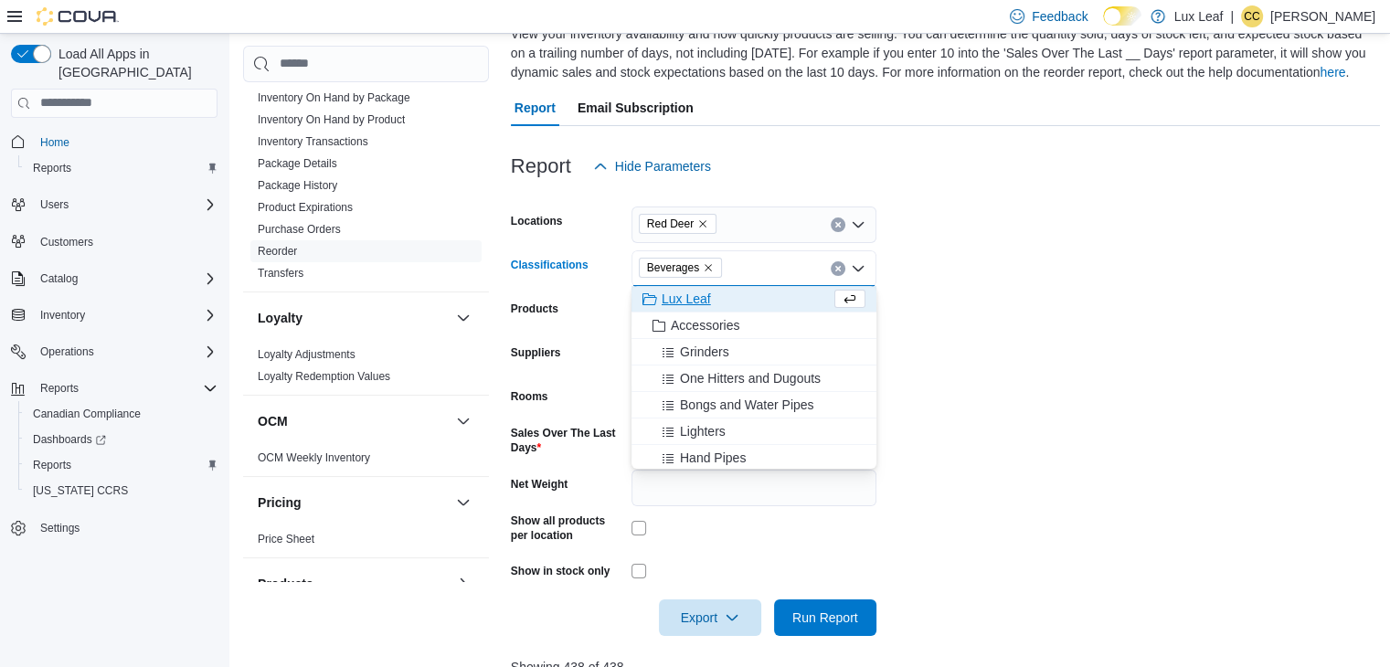
click at [970, 361] on form "Locations Red Deer Classifications Beverages Combo box. Selected. [GEOGRAPHIC_D…" at bounding box center [946, 411] width 870 height 452
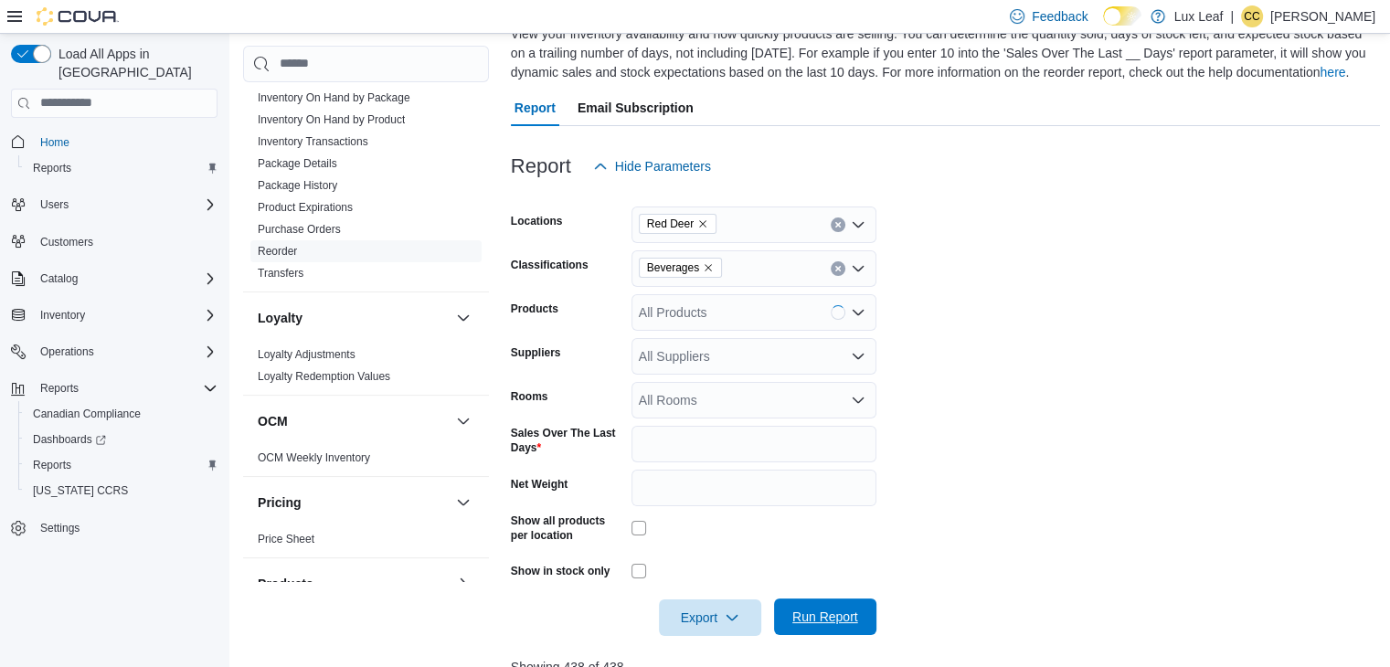
click at [831, 619] on span "Run Report" at bounding box center [826, 617] width 66 height 18
click at [1092, 566] on form "Locations Red Deer Classifications Beverages Products All Products Suppliers Al…" at bounding box center [946, 411] width 870 height 452
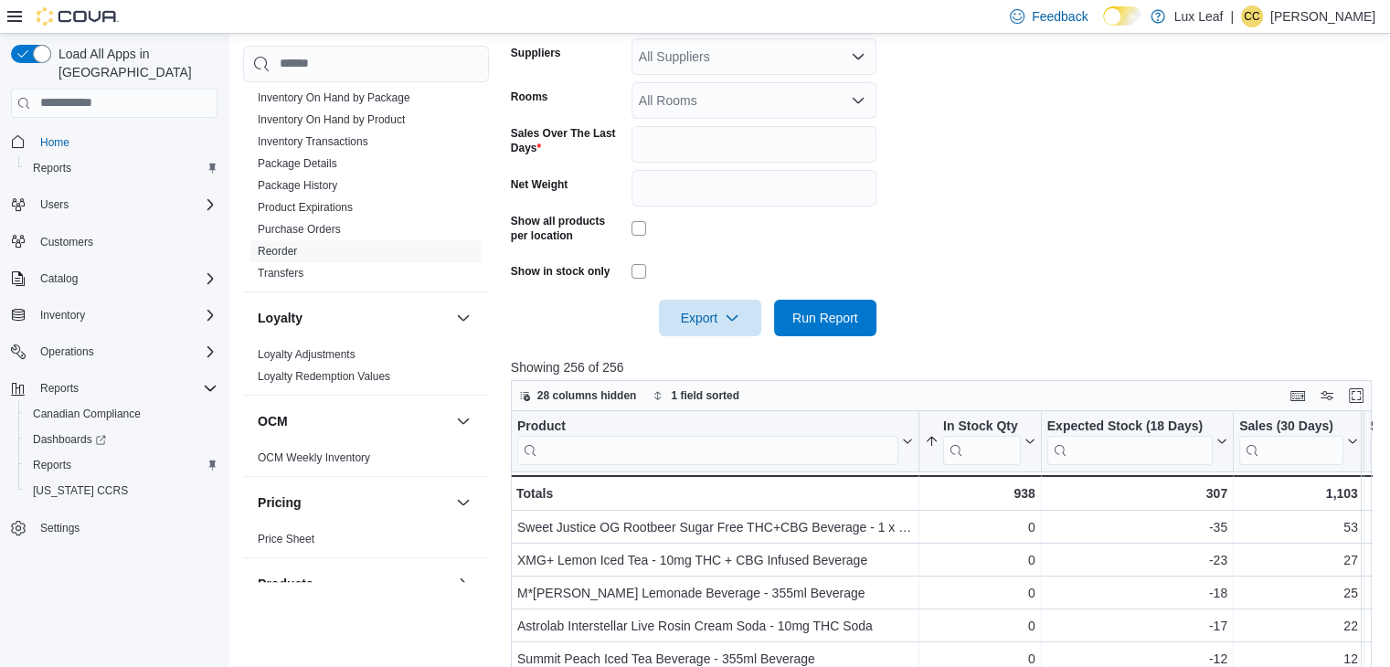
scroll to position [450, 0]
click at [1012, 351] on div at bounding box center [946, 346] width 870 height 22
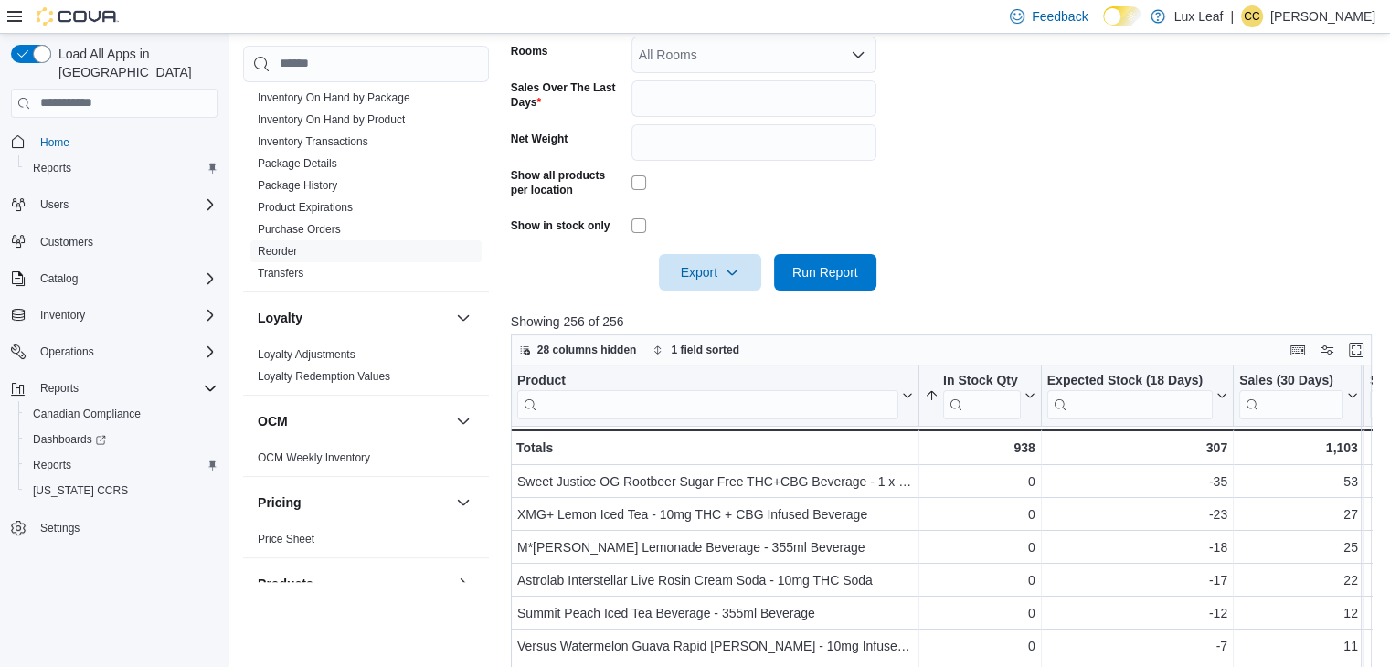
scroll to position [709, 0]
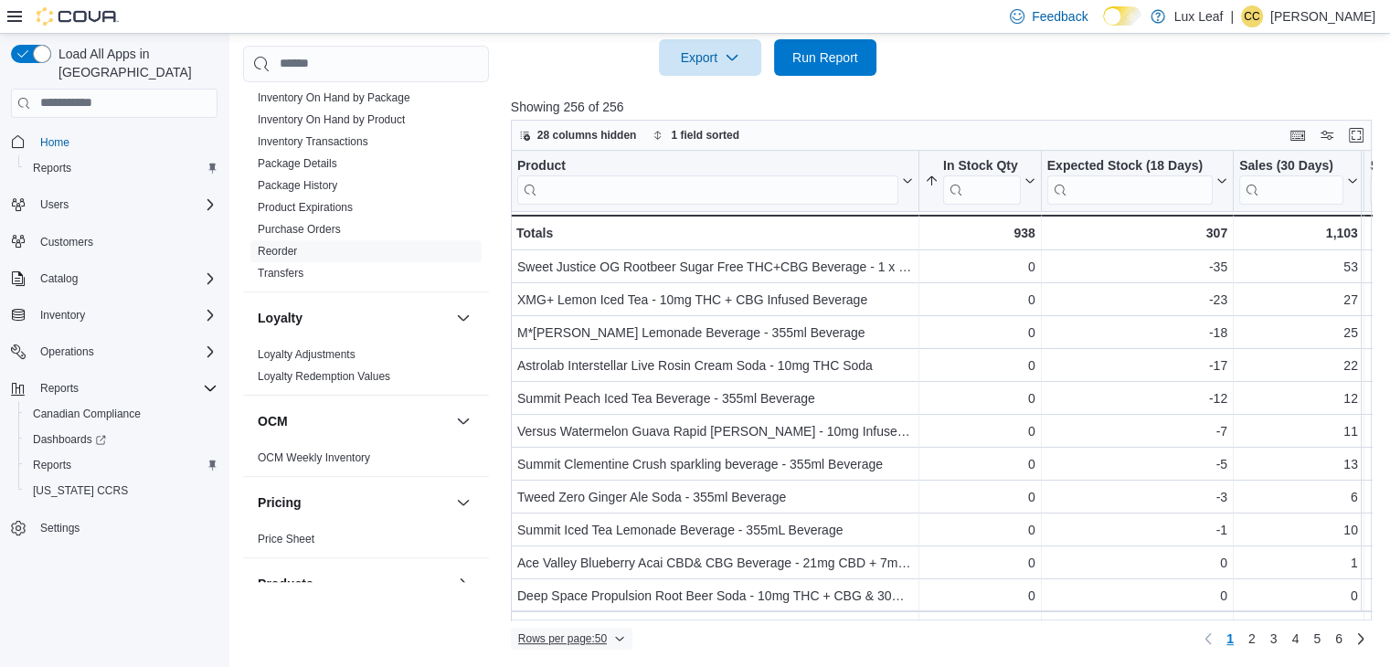
click at [578, 639] on span "Rows per page : 50" at bounding box center [562, 639] width 89 height 15
click at [598, 594] on span "100 rows" at bounding box center [595, 600] width 59 height 15
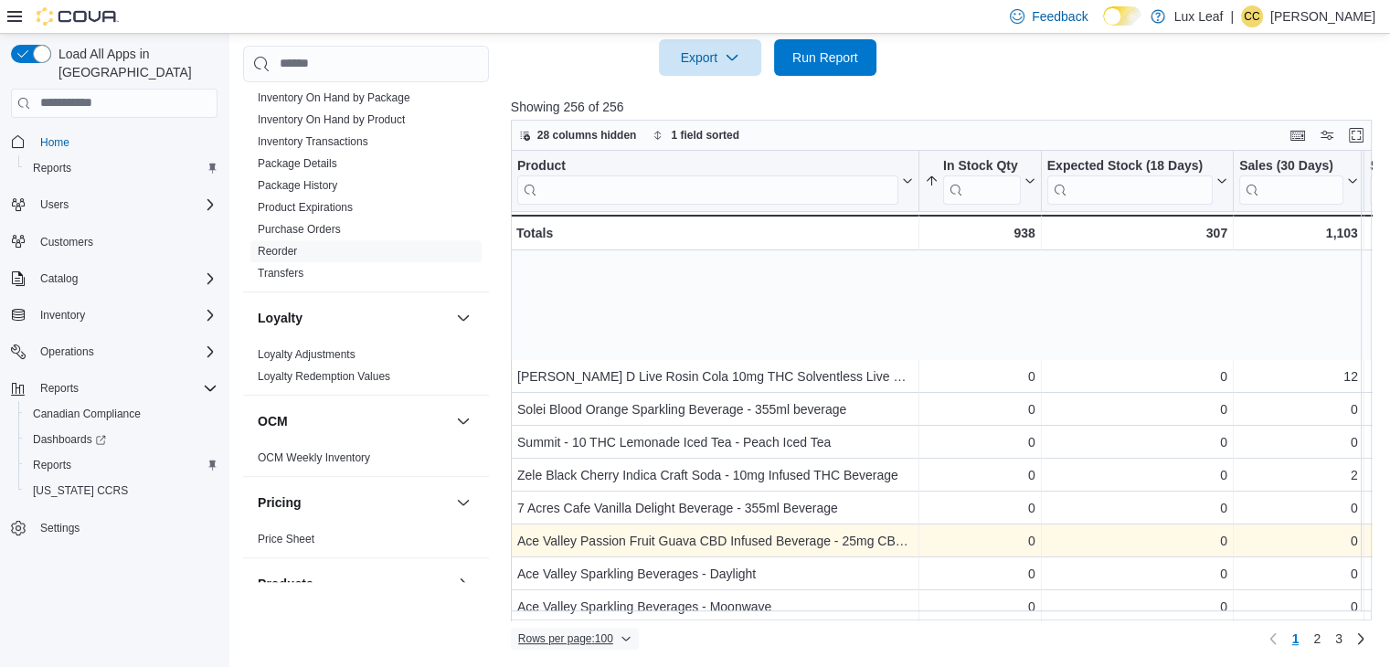
scroll to position [530, 0]
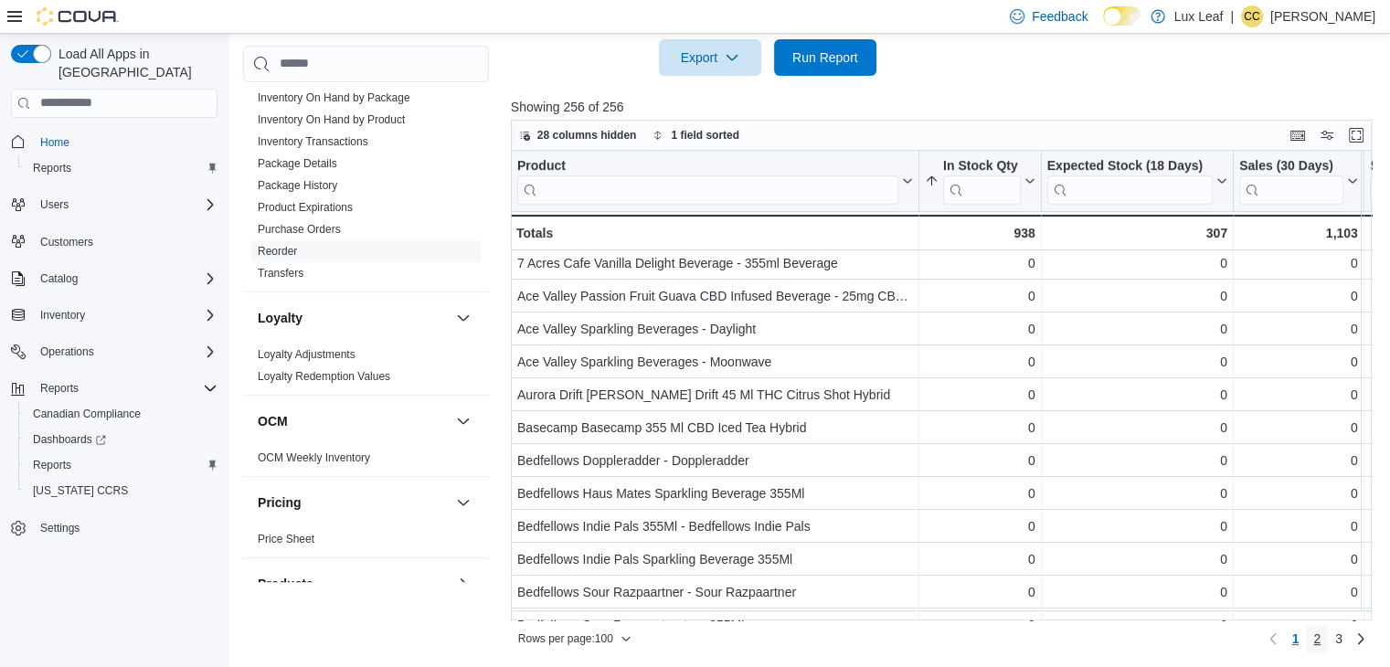
click at [1328, 633] on link "2" at bounding box center [1317, 638] width 22 height 29
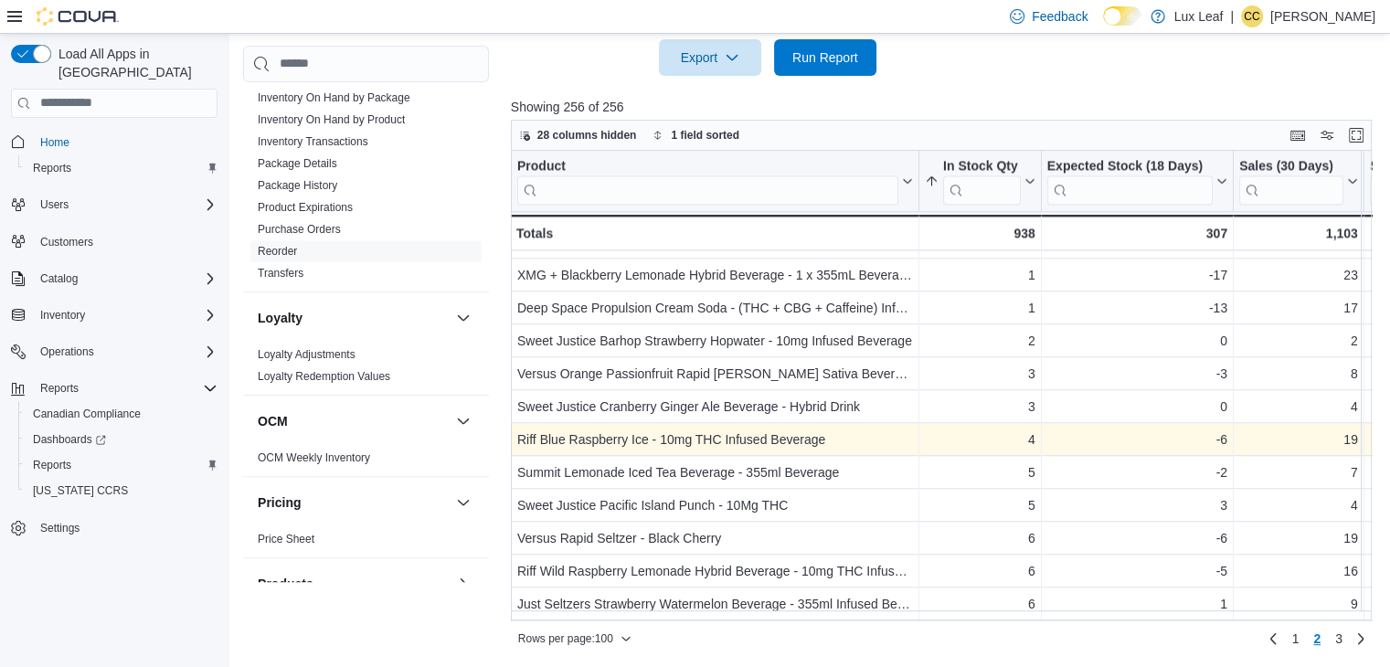
scroll to position [2930, 0]
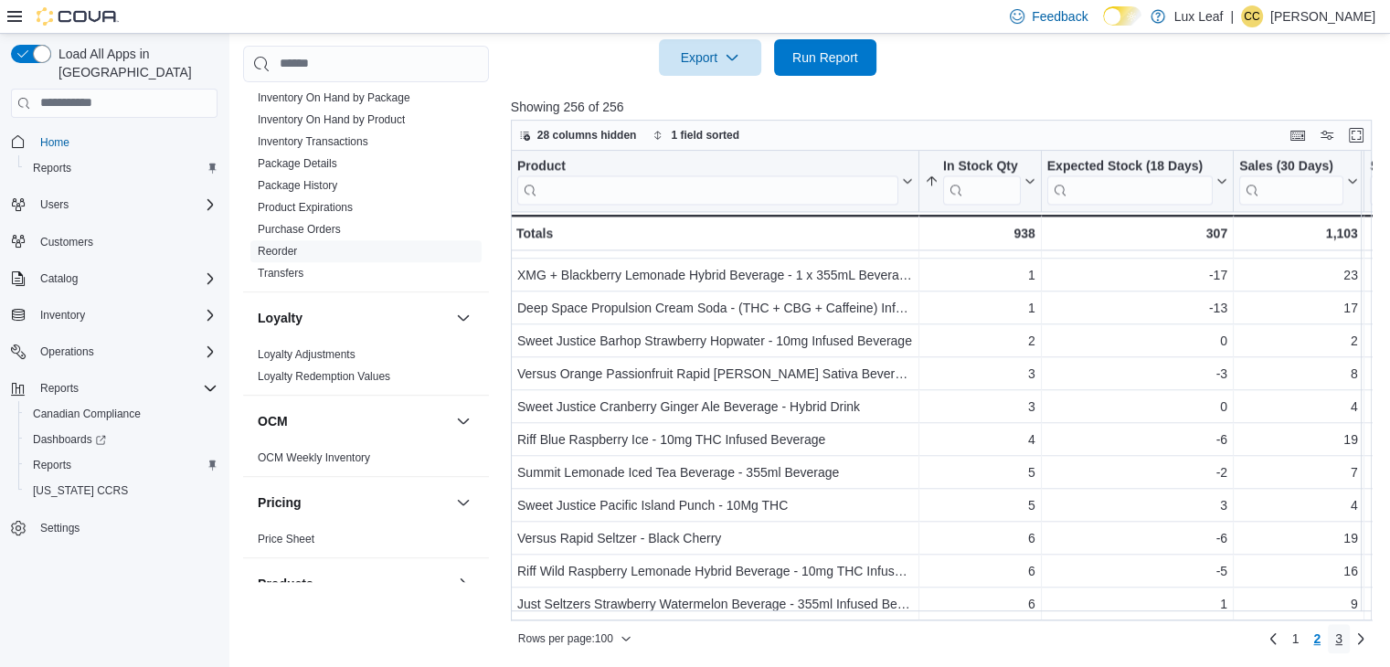
click at [1343, 634] on span "3" at bounding box center [1339, 639] width 7 height 18
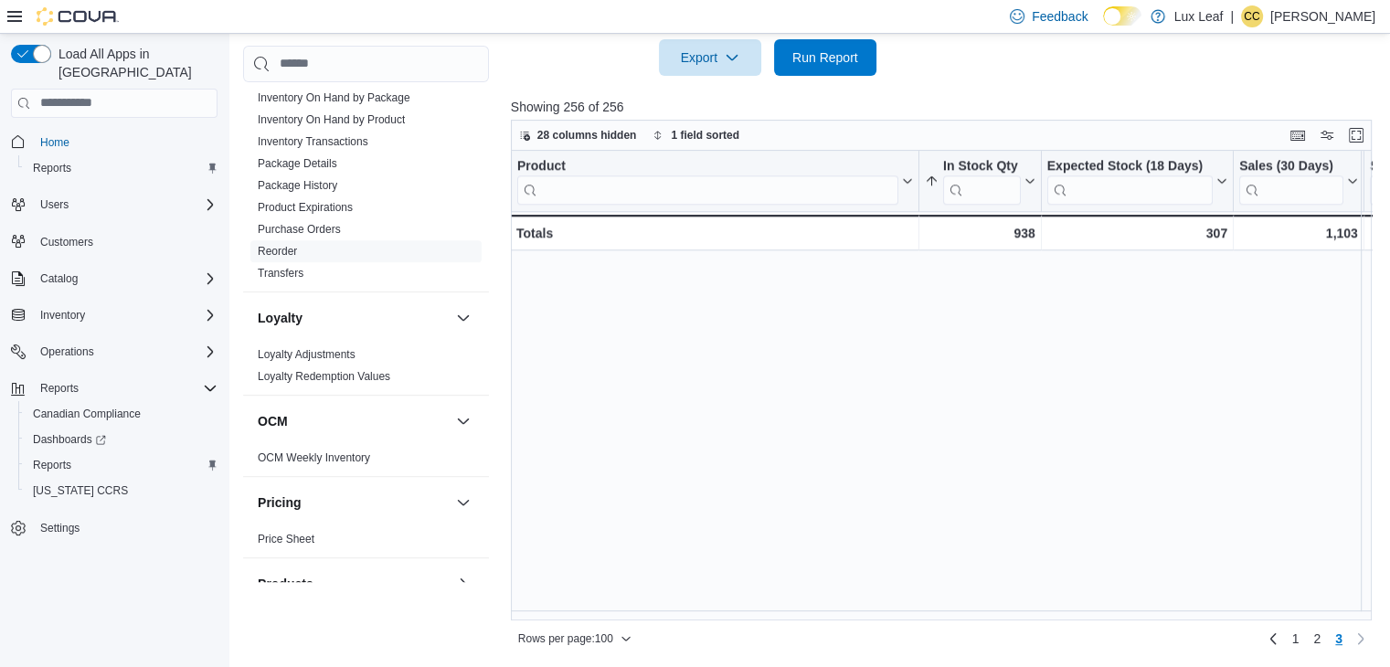
scroll to position [0, 0]
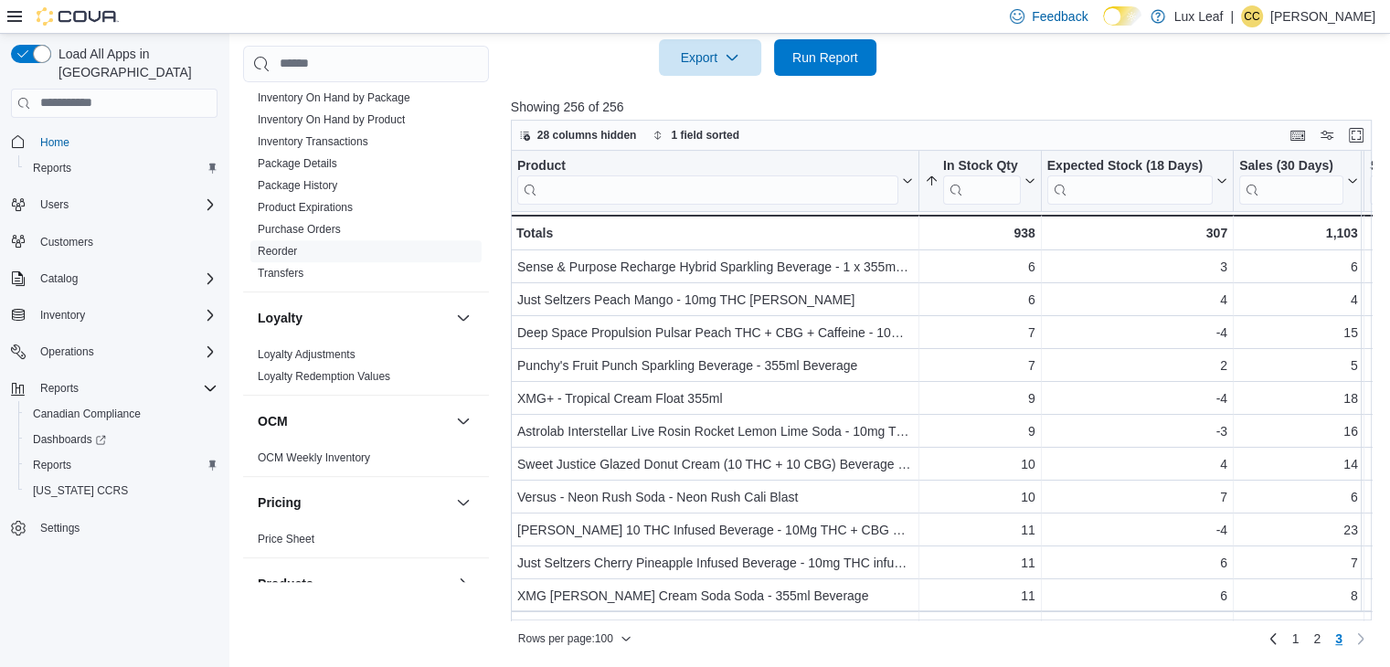
drag, startPoint x: 1059, startPoint y: 462, endPoint x: 1017, endPoint y: 95, distance: 369.1
click at [1017, 95] on div at bounding box center [946, 87] width 870 height 22
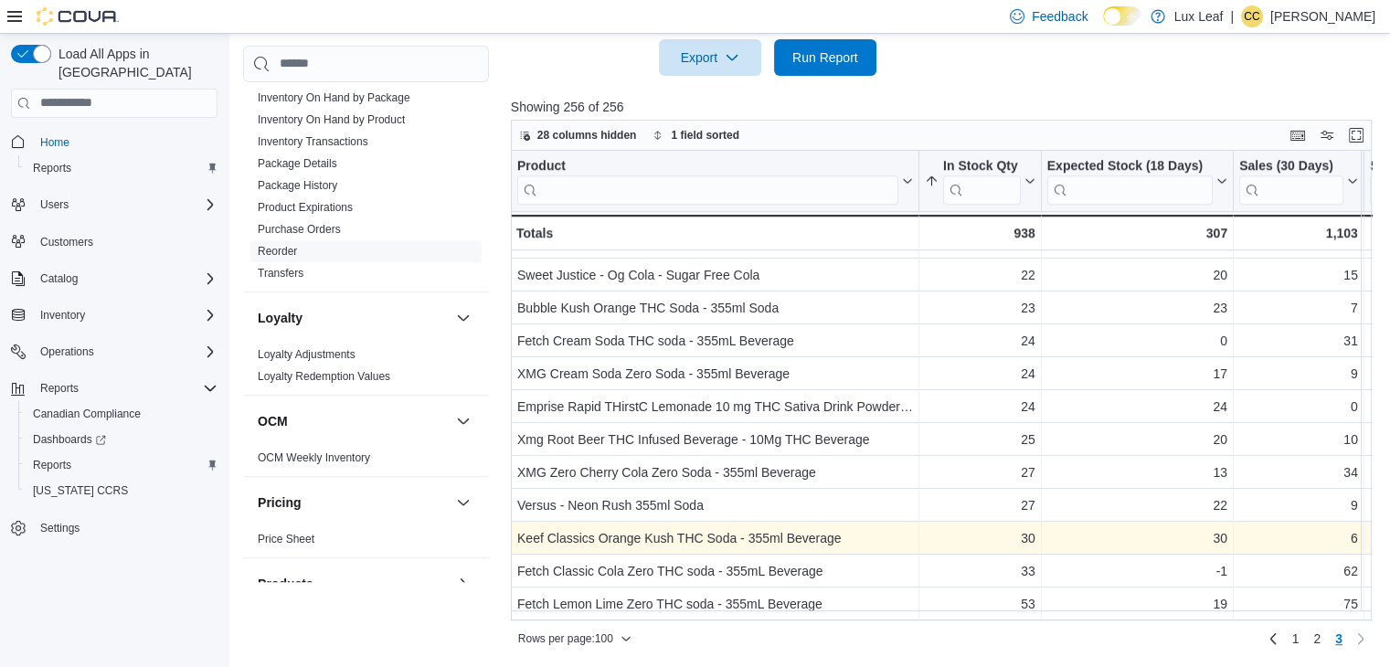
scroll to position [1482, 0]
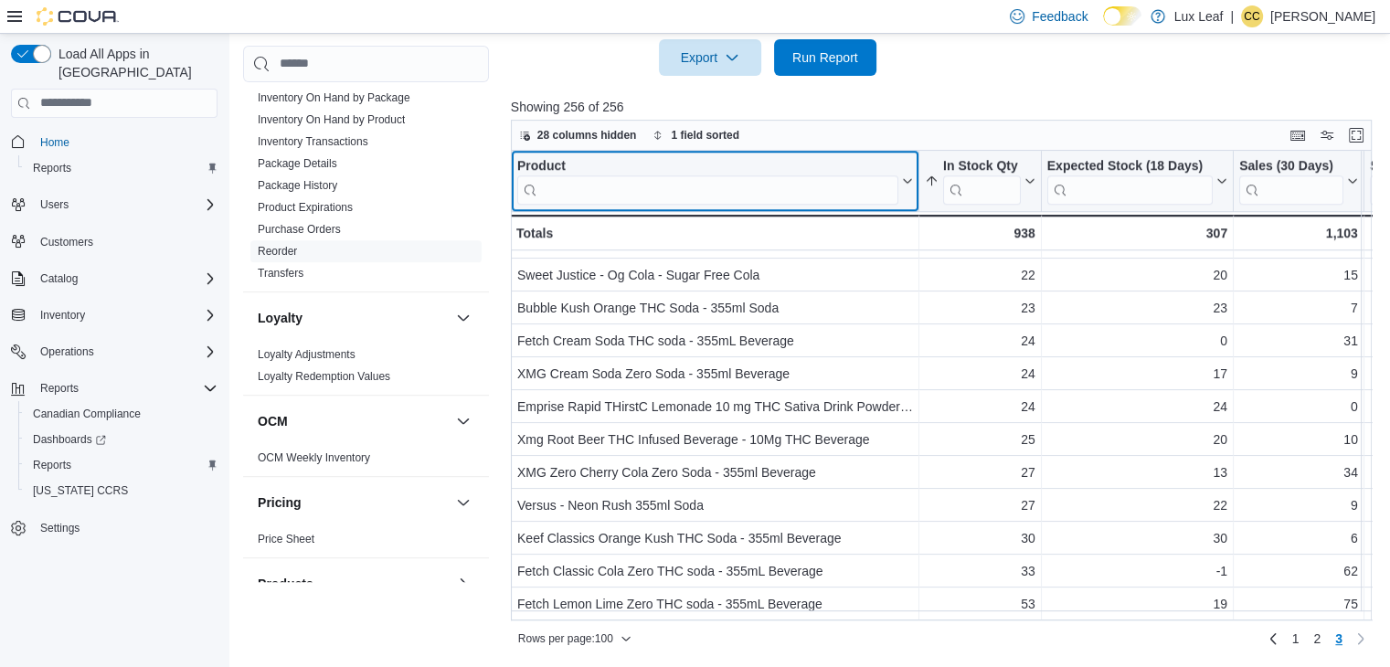
click at [658, 180] on input "search" at bounding box center [707, 189] width 381 height 29
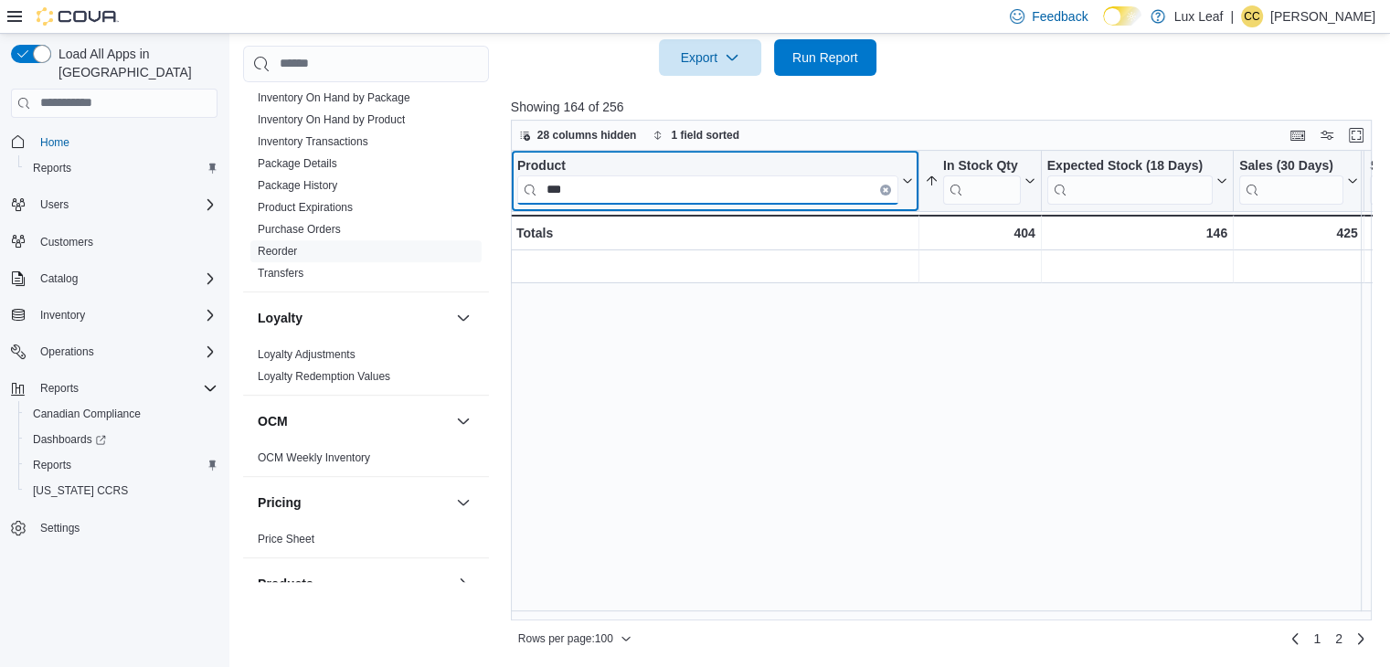
scroll to position [0, 0]
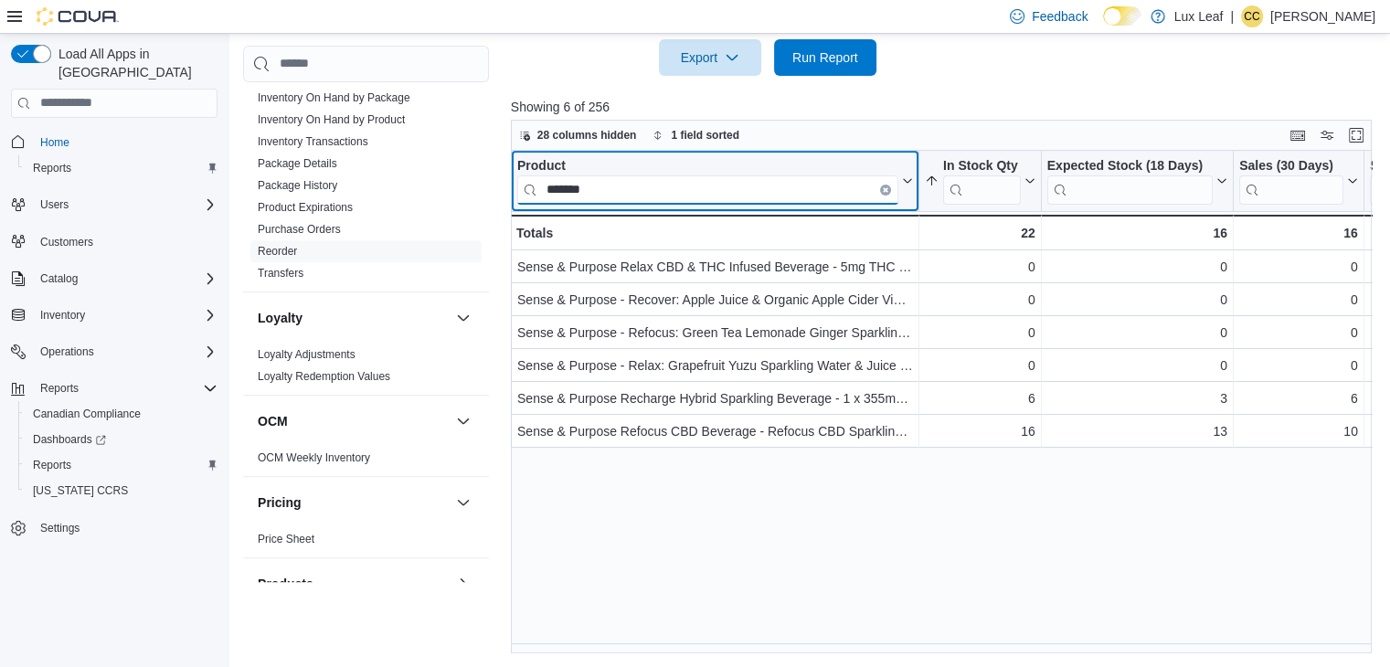
click at [640, 179] on input "*******" at bounding box center [707, 189] width 381 height 29
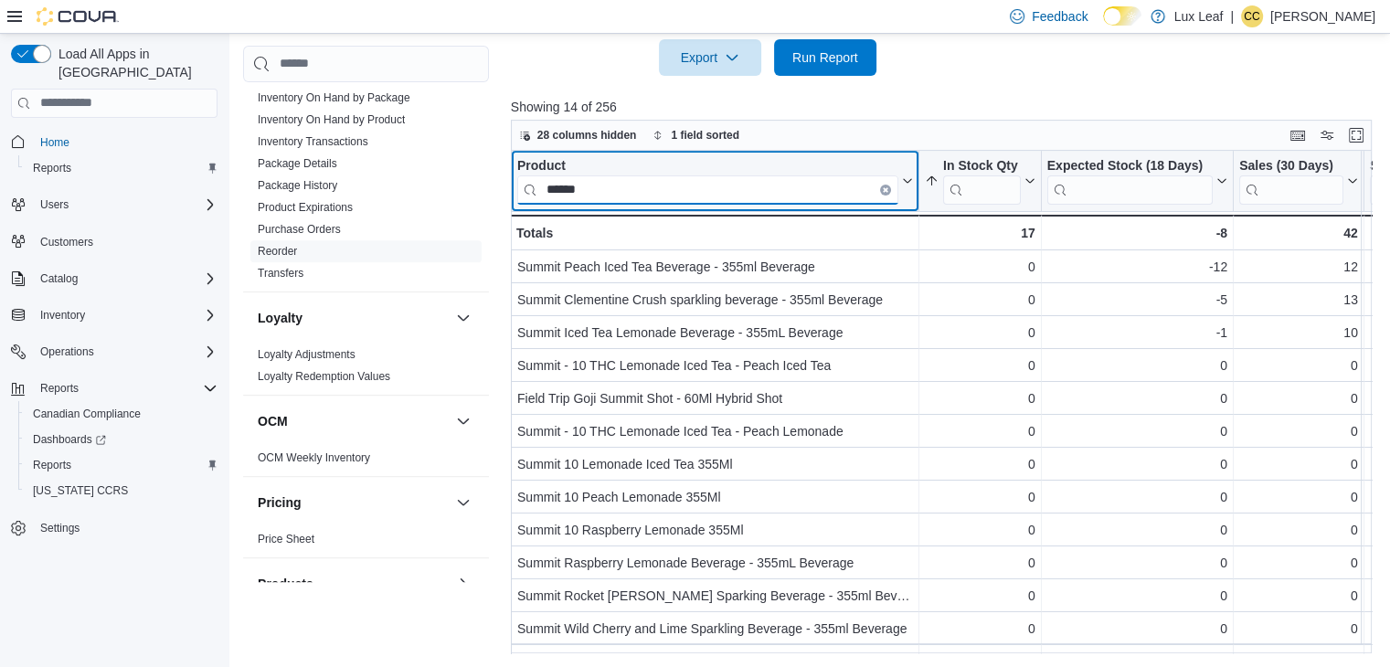
type input "******"
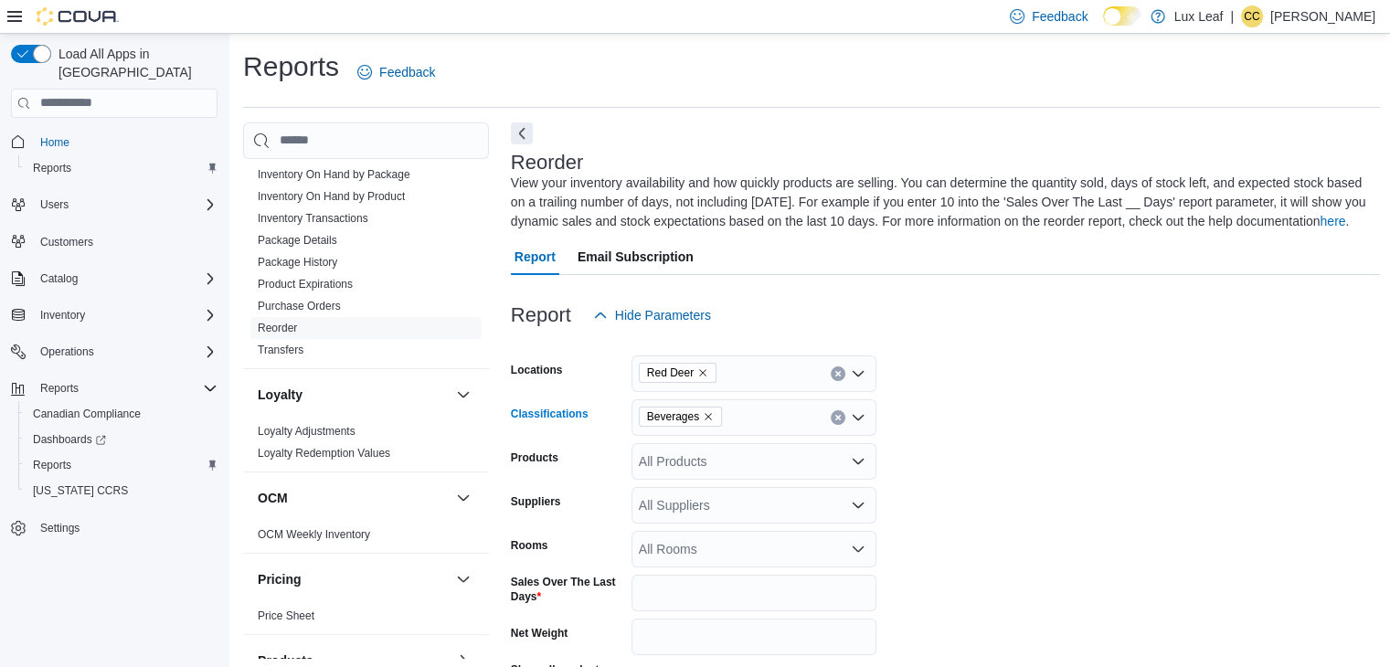
click at [835, 418] on icon "Clear input" at bounding box center [838, 417] width 7 height 7
type input "****"
click at [694, 450] on span "Concentrates" at bounding box center [709, 448] width 76 height 18
click at [1091, 478] on form "Locations Red Deer Classifications Concentrates Products All Products Suppliers…" at bounding box center [946, 560] width 870 height 452
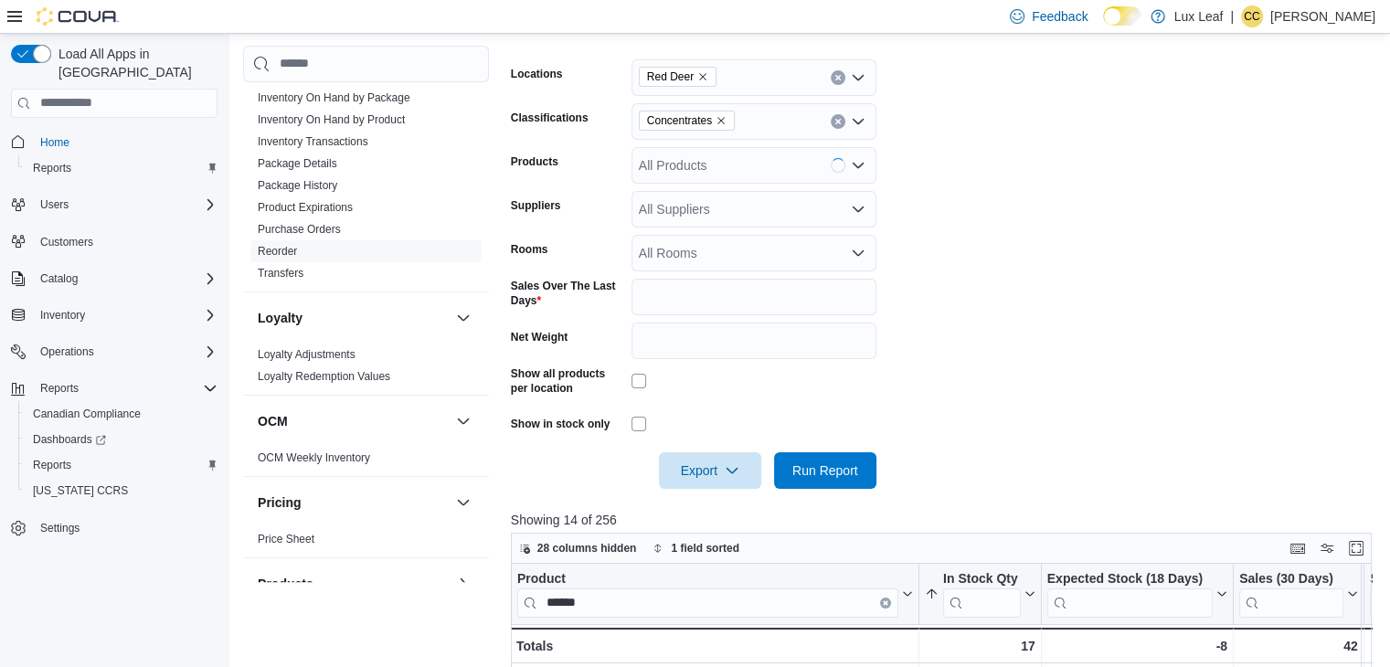
scroll to position [296, 0]
click at [852, 475] on span "Run Report" at bounding box center [826, 470] width 66 height 18
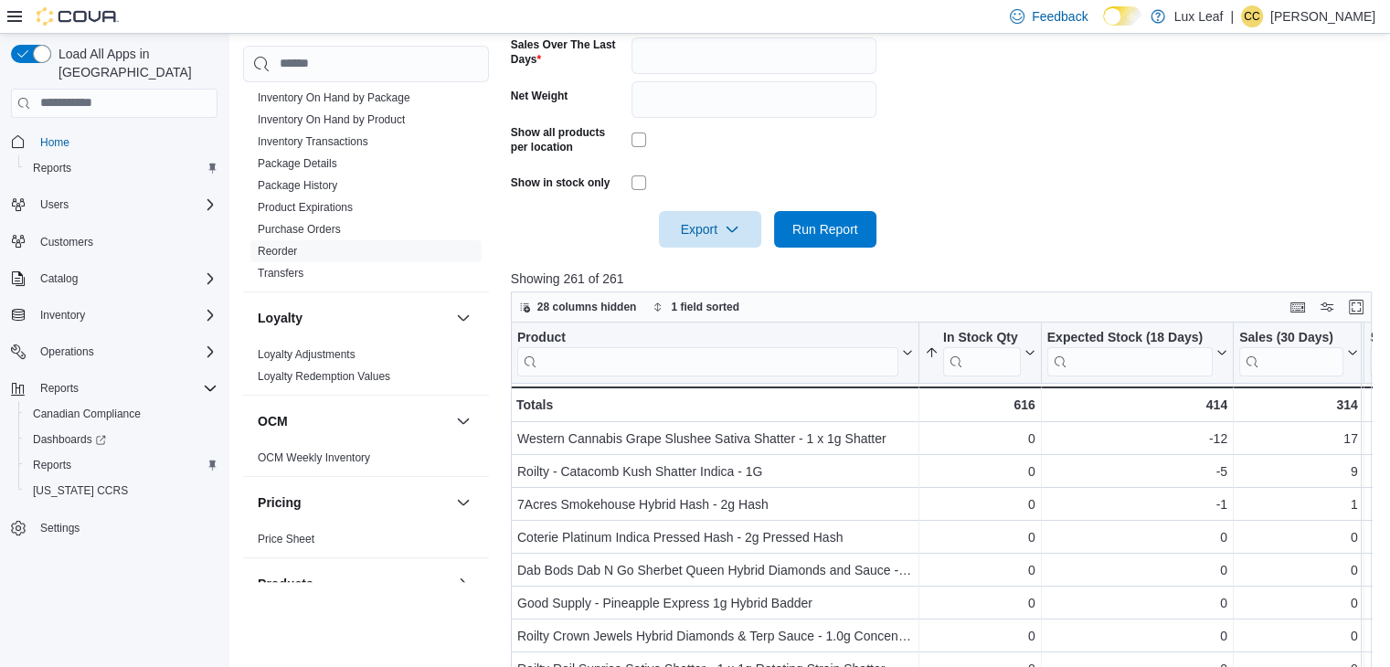
scroll to position [709, 0]
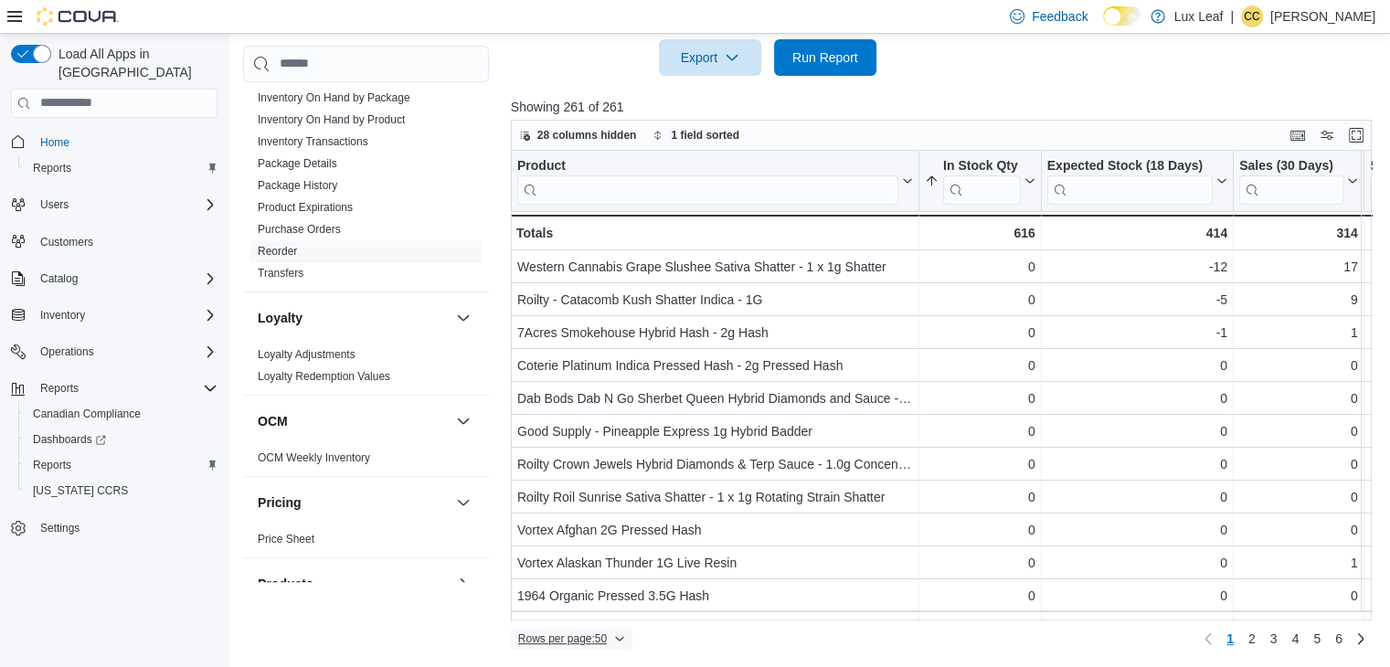
click at [601, 636] on span "Rows per page : 50" at bounding box center [562, 639] width 89 height 15
click at [595, 593] on span "100 rows" at bounding box center [595, 600] width 59 height 15
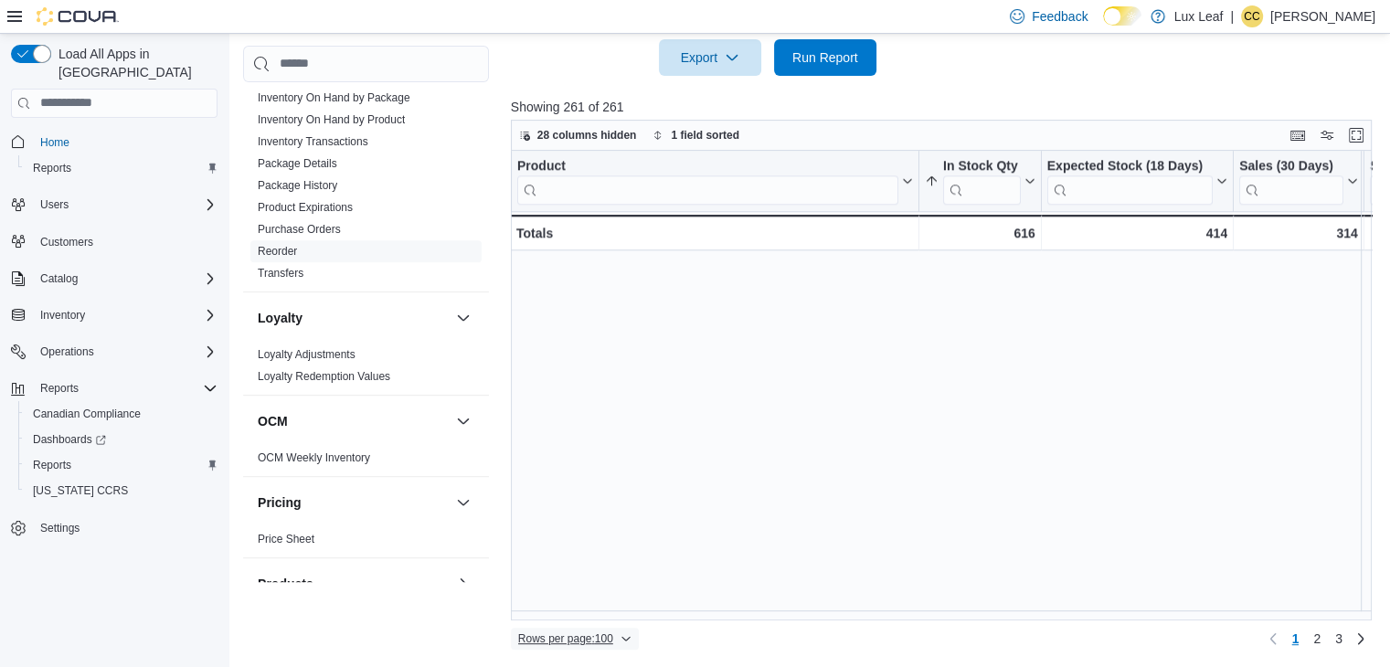
scroll to position [2930, 0]
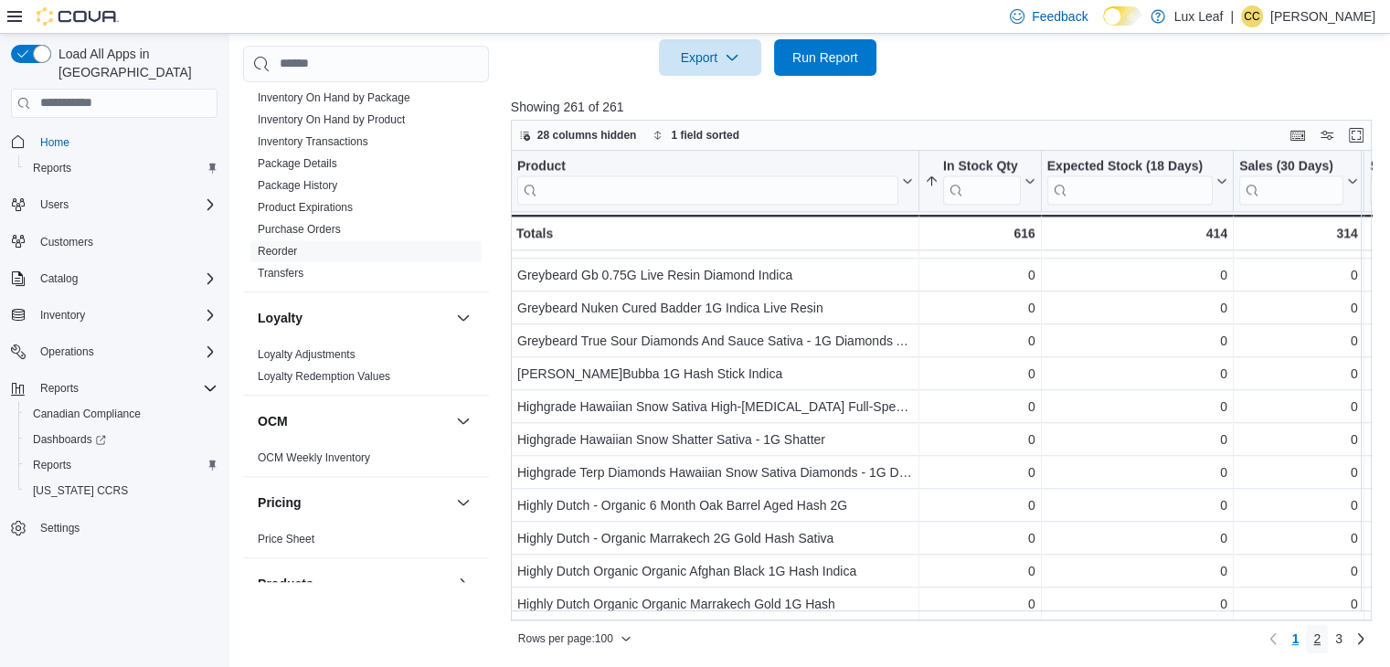
click at [1320, 644] on link "2" at bounding box center [1317, 638] width 22 height 29
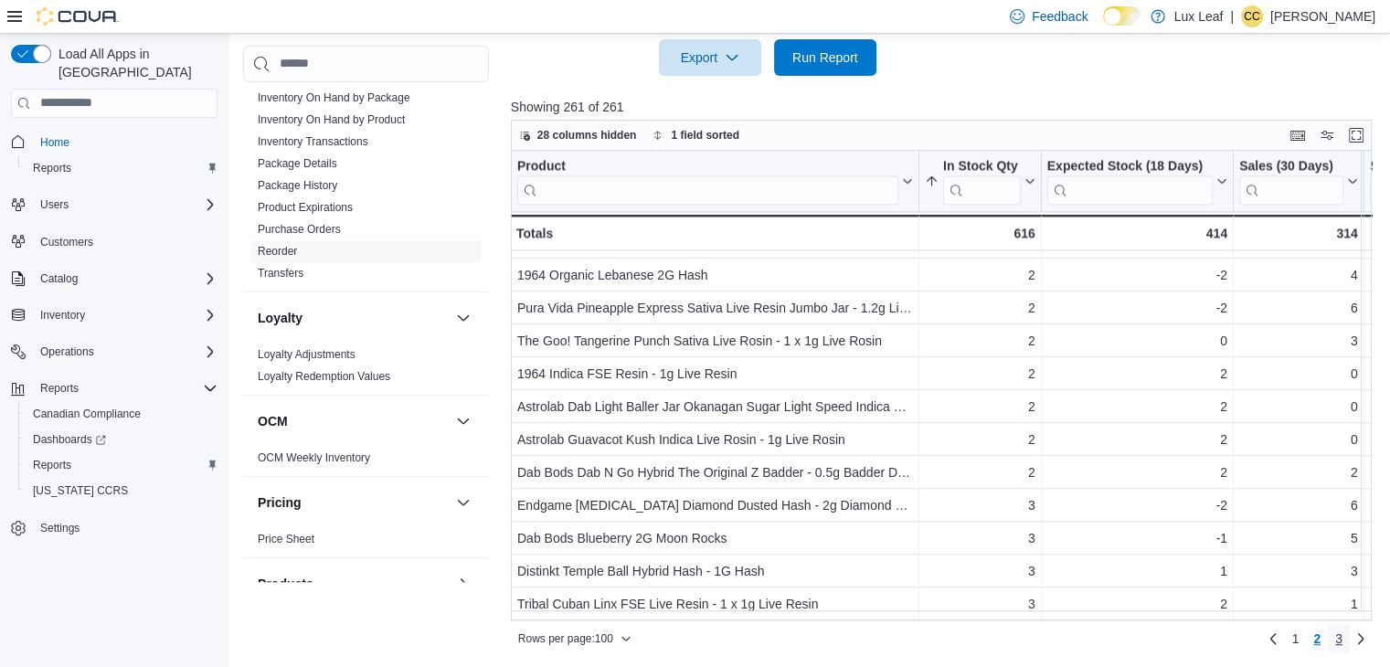
click at [1350, 641] on link "3" at bounding box center [1339, 638] width 22 height 29
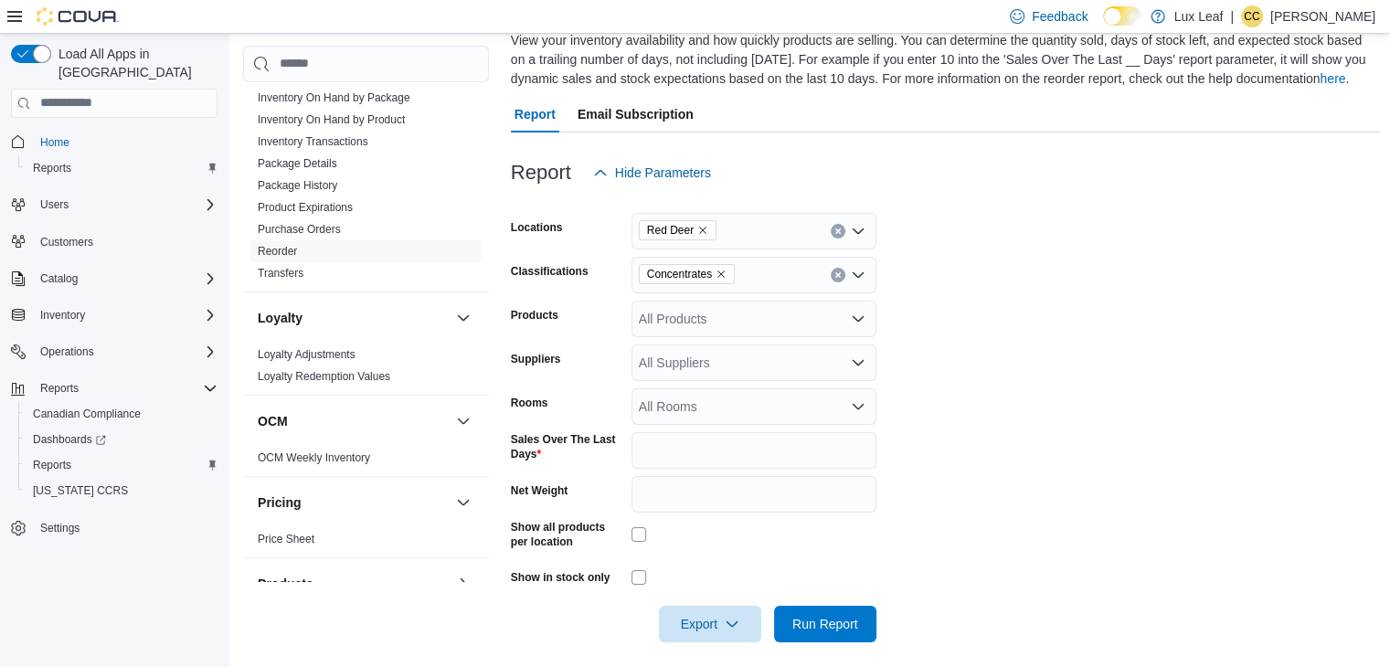
scroll to position [149, 0]
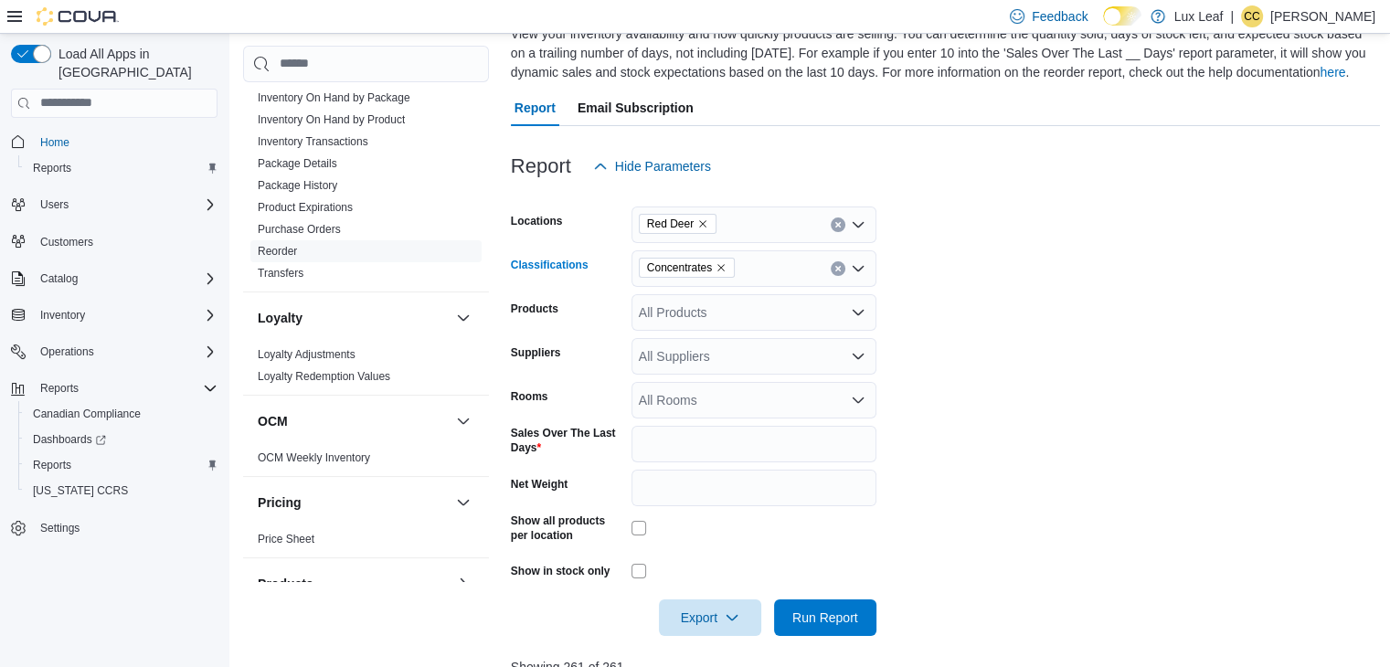
click at [836, 270] on icon "Clear input" at bounding box center [838, 268] width 5 height 5
type input "**"
click at [687, 294] on span "OIl" at bounding box center [679, 299] width 16 height 18
type input "***"
click at [687, 294] on span "Capsules" at bounding box center [697, 299] width 53 height 18
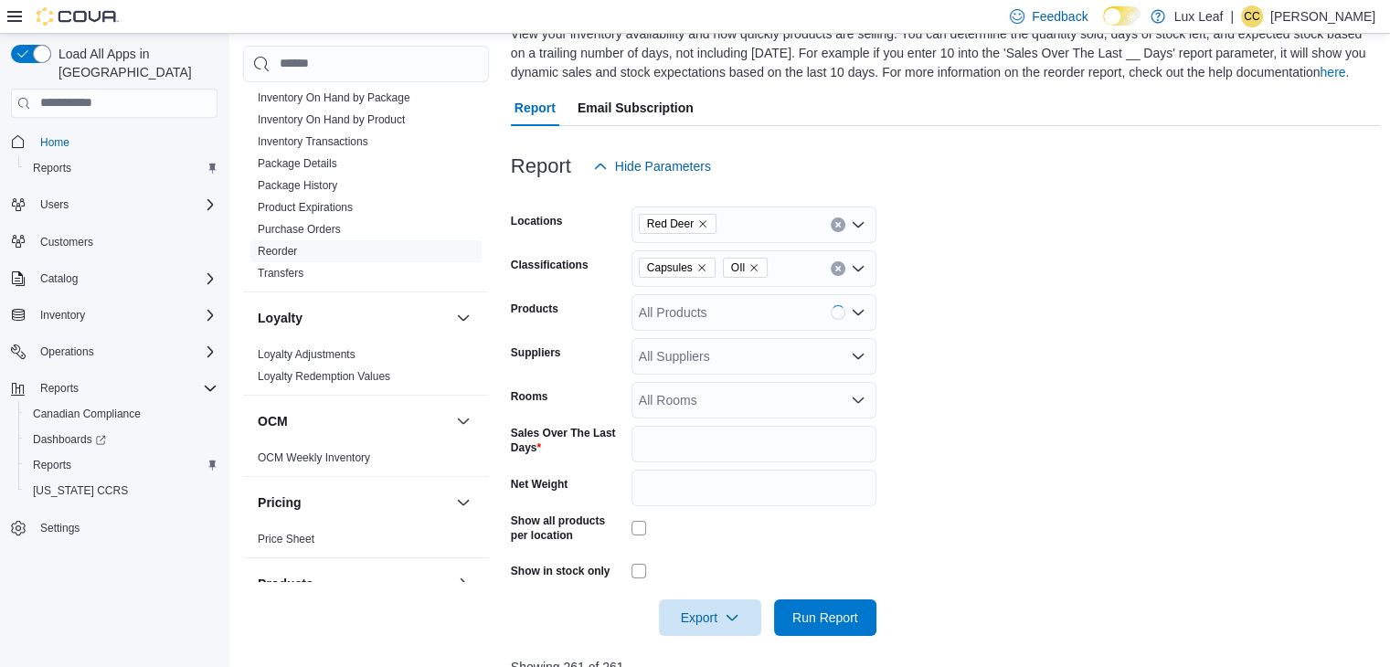
click at [947, 372] on form "Locations Red Deer Classifications Capsules OIl Products All Products Suppliers…" at bounding box center [946, 411] width 870 height 452
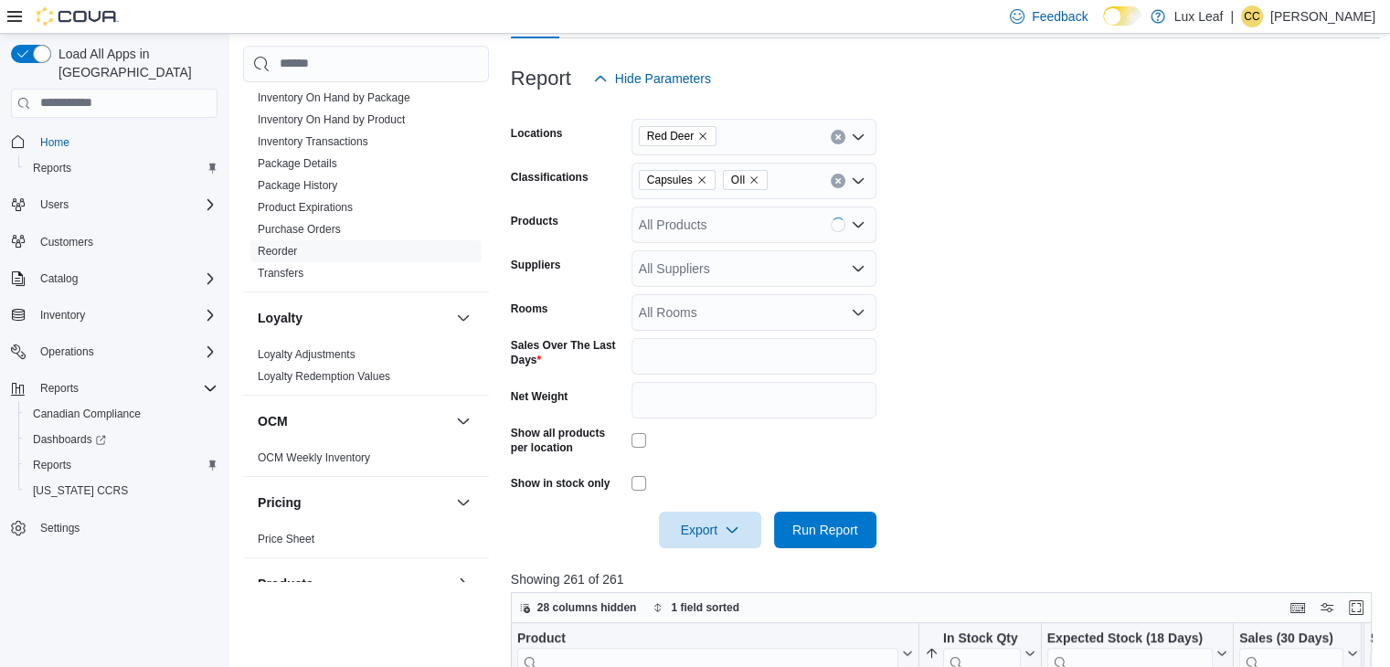
scroll to position [239, 0]
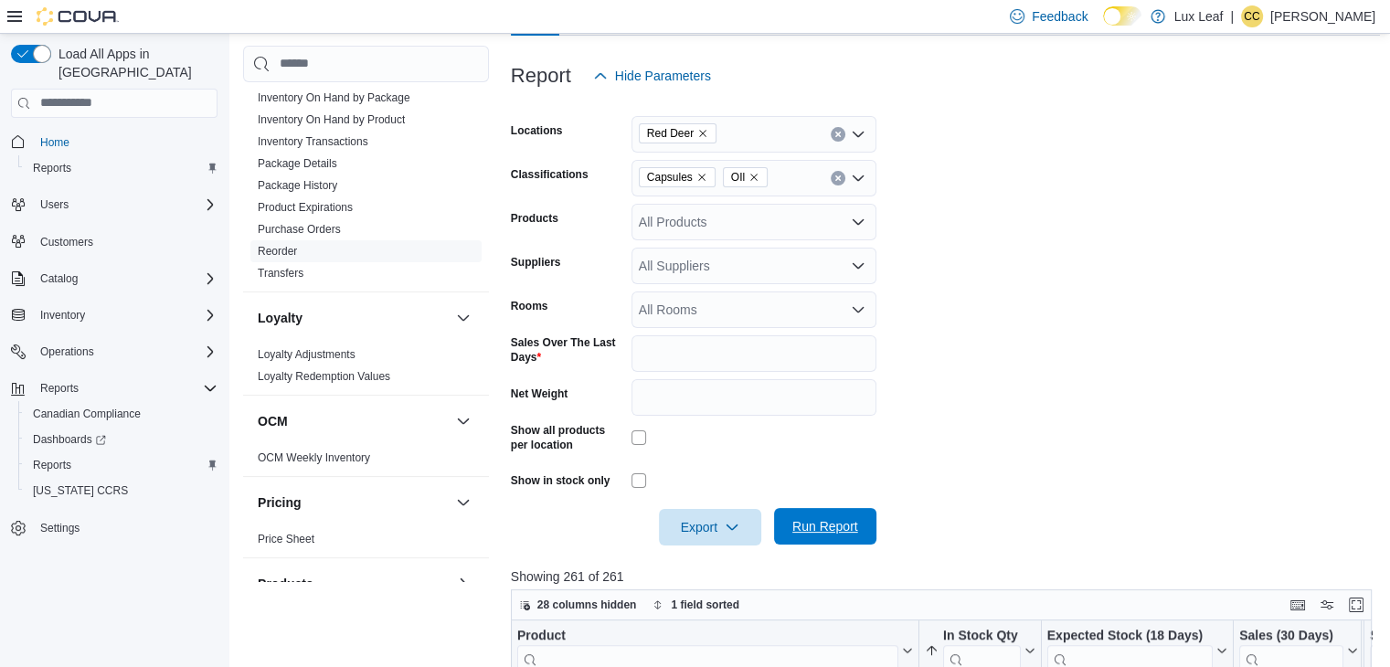
click at [827, 522] on span "Run Report" at bounding box center [826, 526] width 66 height 18
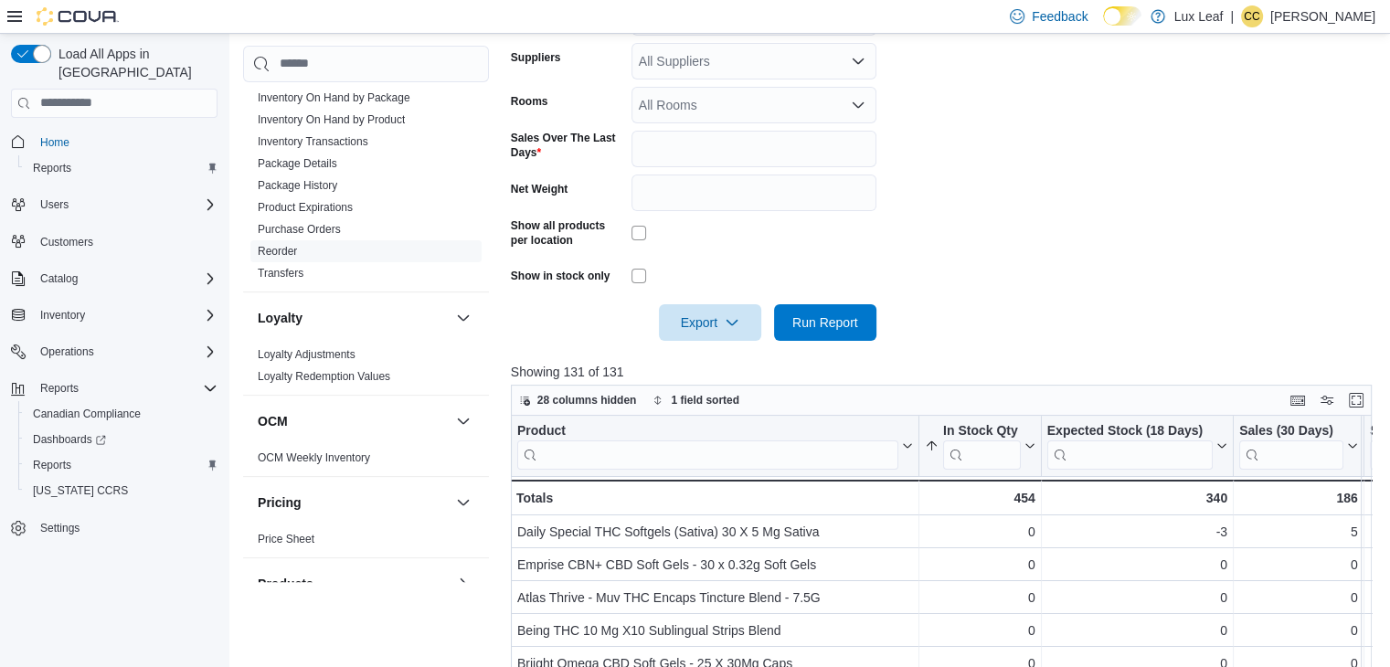
scroll to position [709, 0]
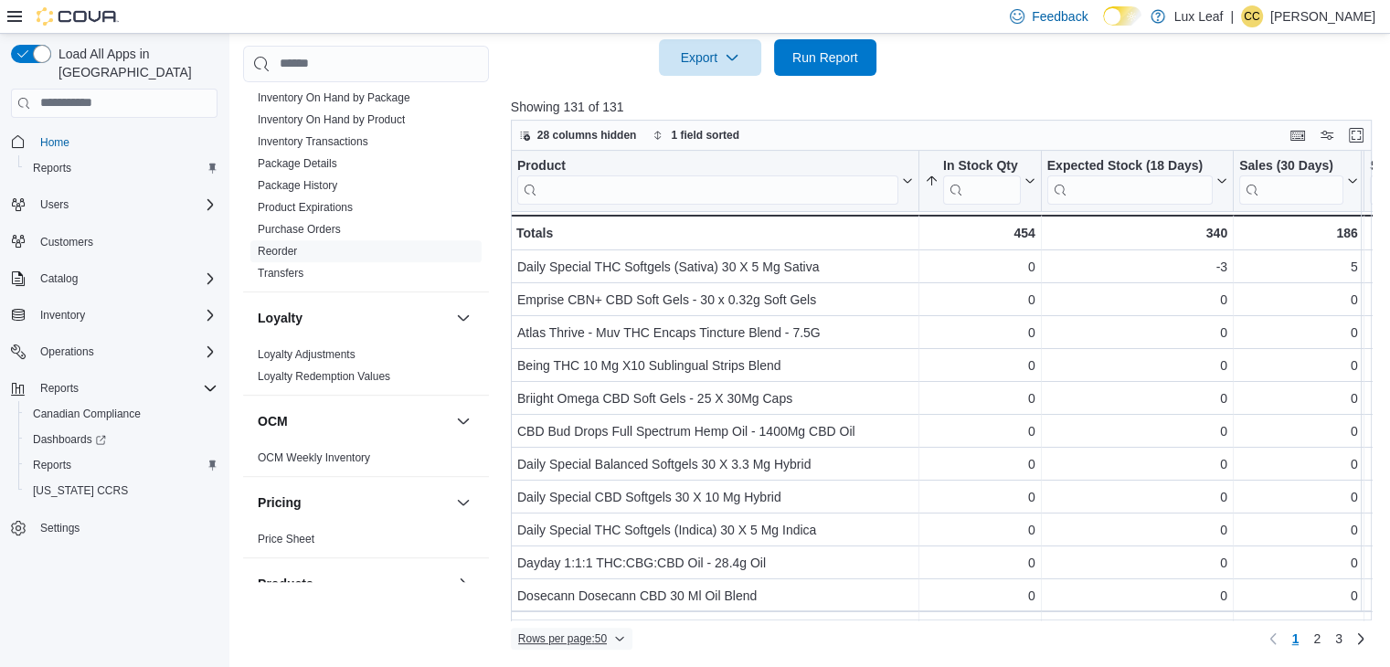
click at [561, 644] on span "Rows per page : 50" at bounding box center [571, 639] width 107 height 22
click at [591, 602] on span "100 rows" at bounding box center [595, 600] width 59 height 15
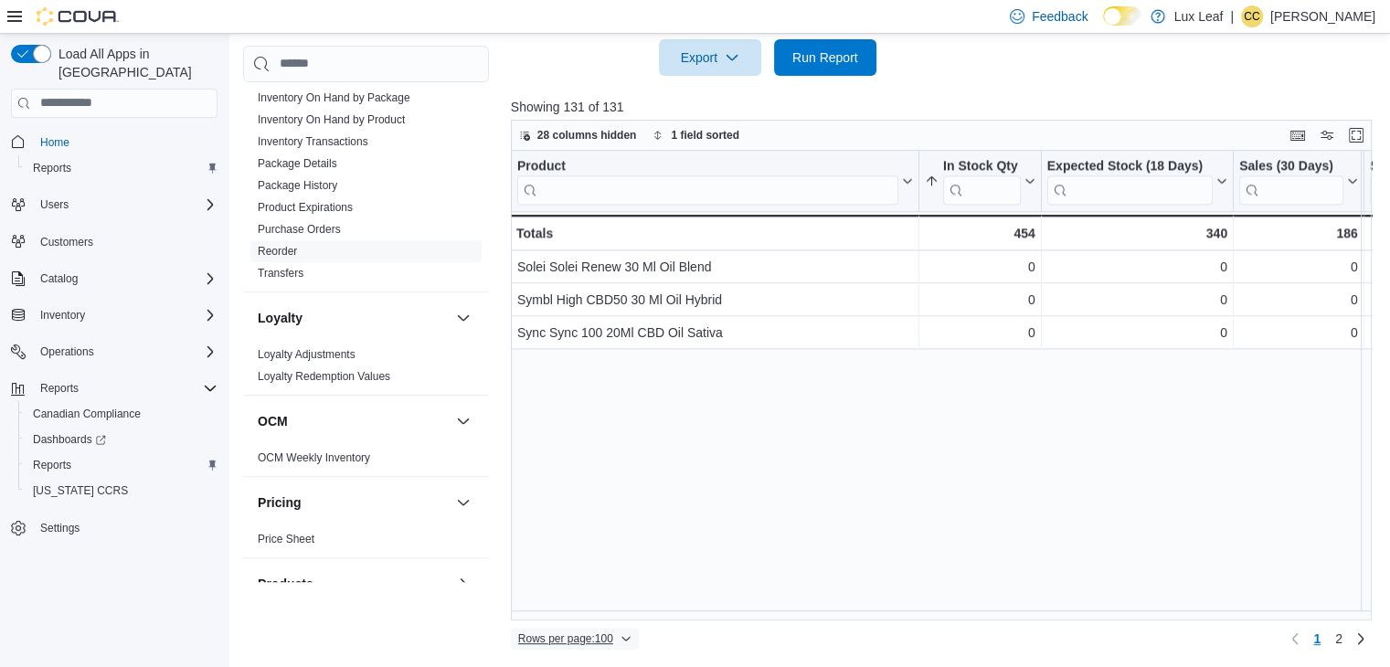
scroll to position [2930, 0]
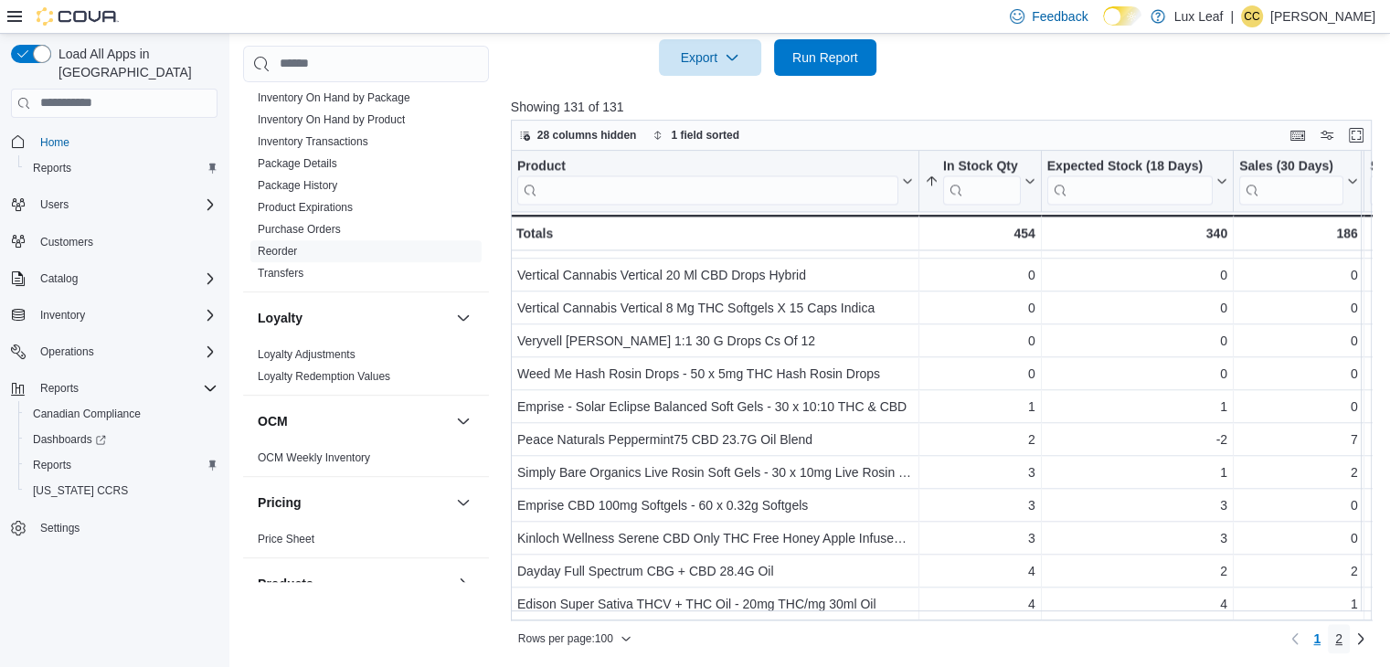
click at [1350, 634] on link "2" at bounding box center [1339, 638] width 22 height 29
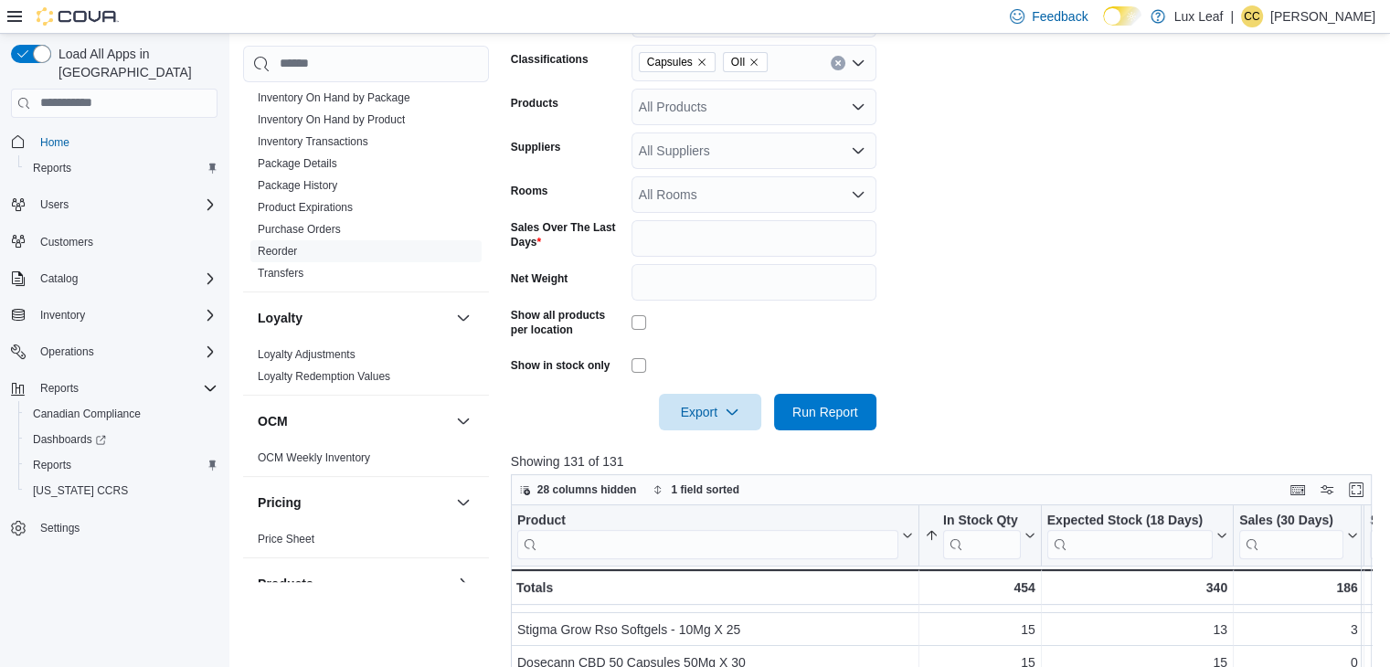
scroll to position [310, 0]
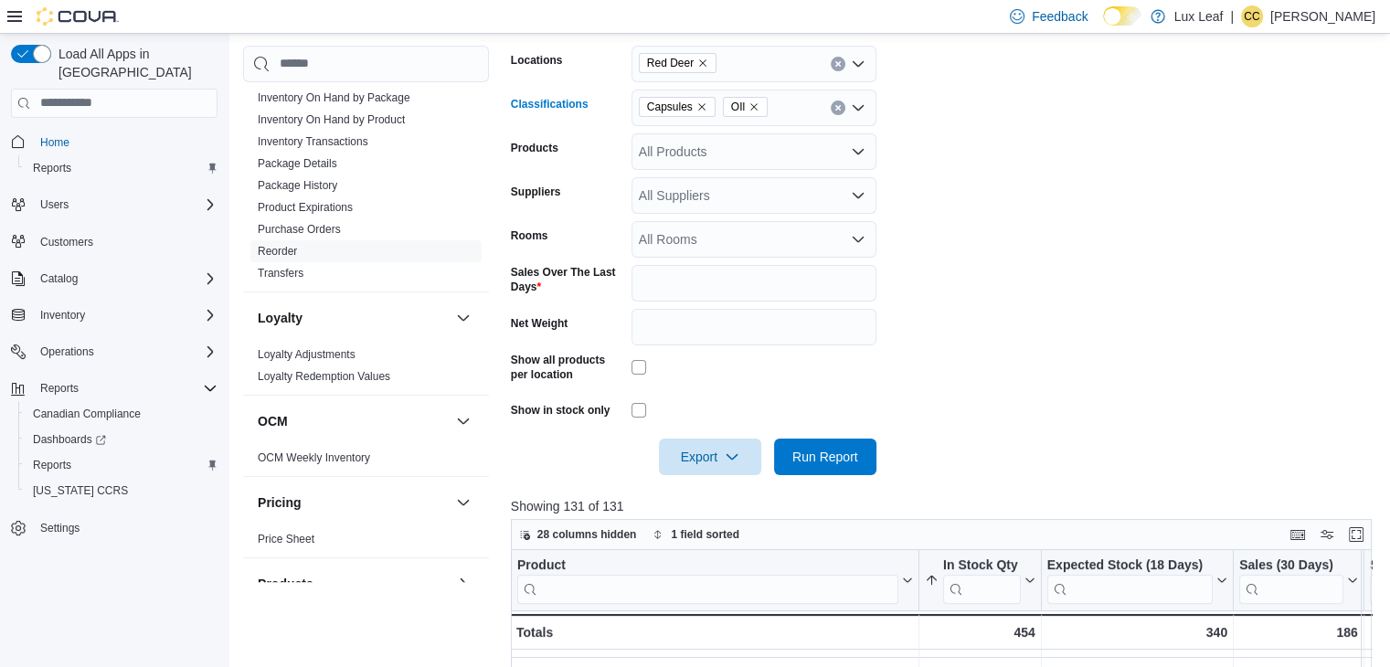
click at [835, 109] on icon "Clear input" at bounding box center [838, 107] width 7 height 7
type input "********"
click at [715, 144] on span "Topicals" at bounding box center [694, 138] width 47 height 18
click at [1144, 288] on form "Locations Red Deer Classifications Topicals Products All Products Suppliers All…" at bounding box center [946, 250] width 870 height 452
click at [842, 449] on span "Run Report" at bounding box center [826, 456] width 66 height 18
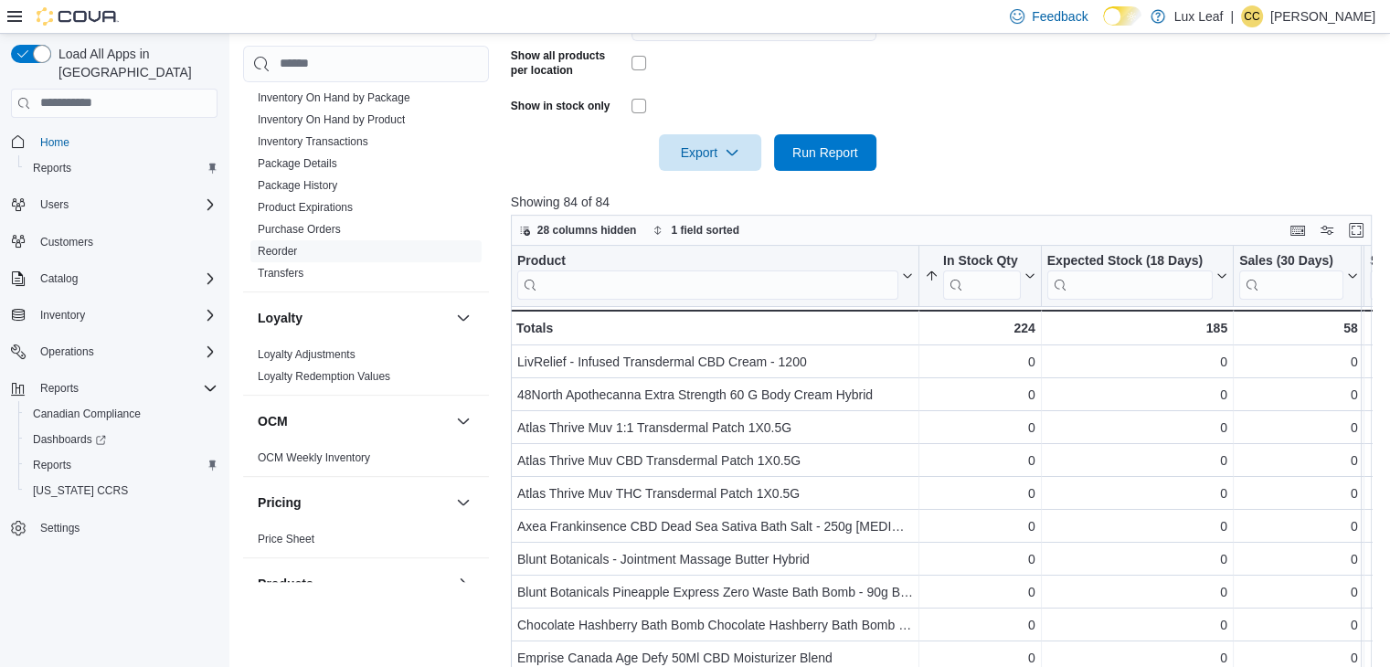
scroll to position [709, 0]
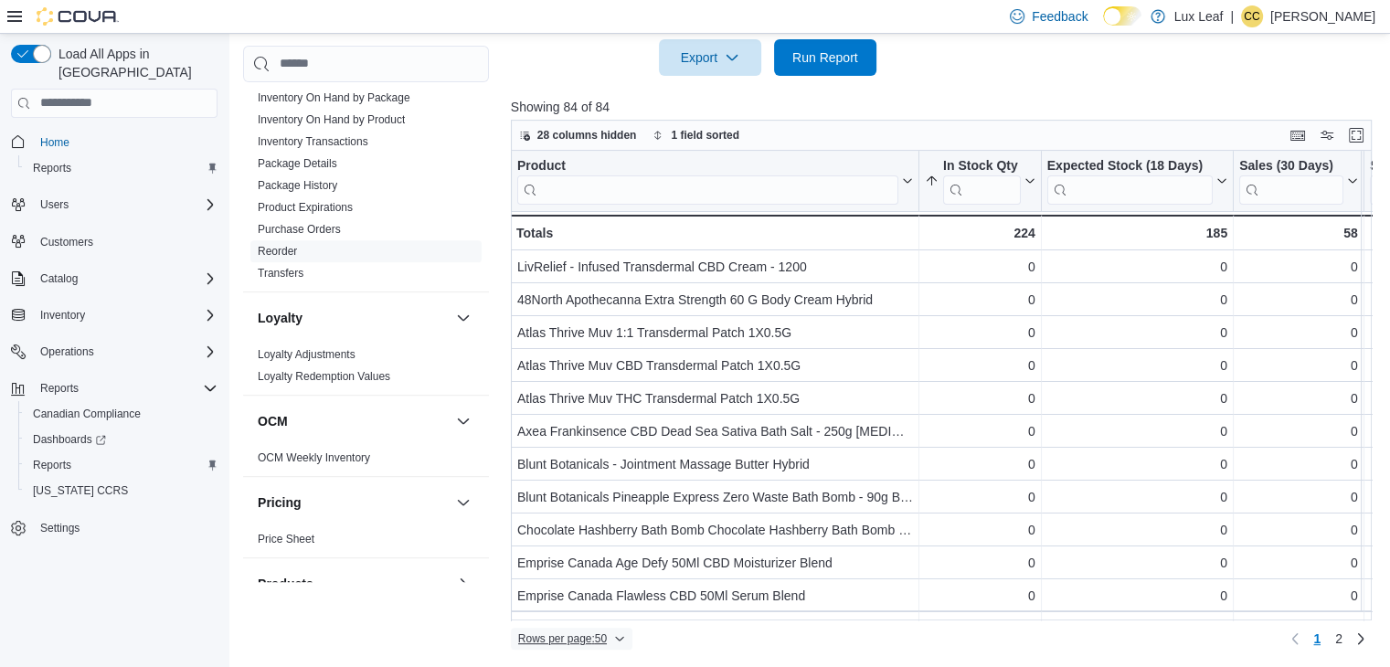
click at [603, 633] on span "Rows per page : 50" at bounding box center [562, 639] width 89 height 15
click at [600, 593] on span "100 rows" at bounding box center [595, 600] width 59 height 15
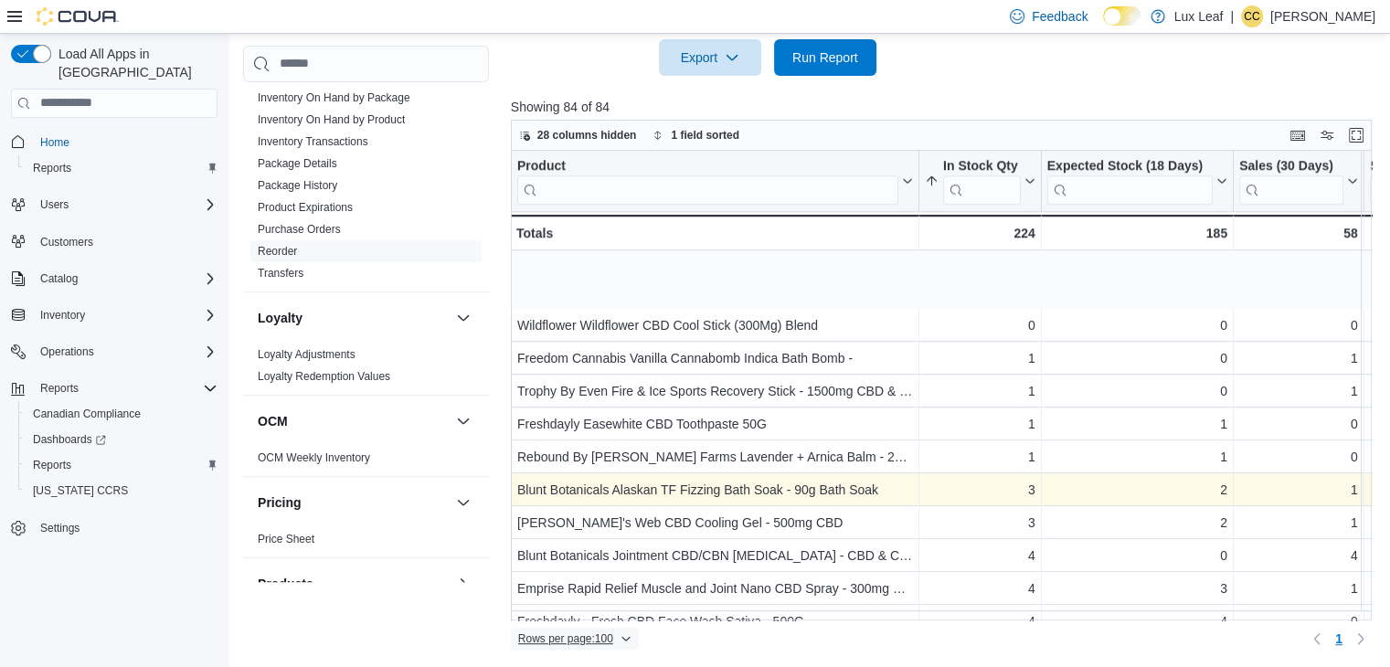
scroll to position [1720, 0]
